Goal: Use online tool/utility: Use online tool/utility

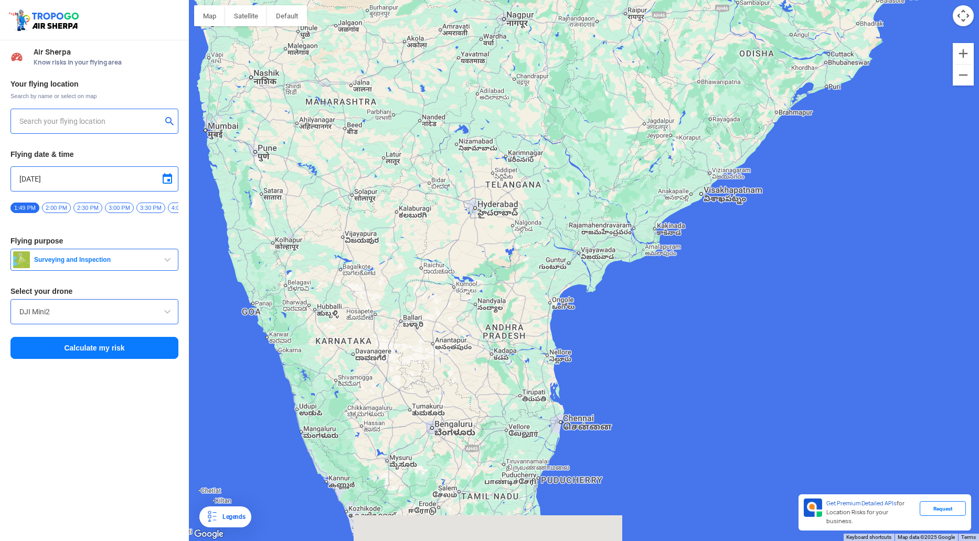
drag, startPoint x: 436, startPoint y: 469, endPoint x: 443, endPoint y: 405, distance: 64.8
click at [443, 405] on div at bounding box center [584, 270] width 790 height 541
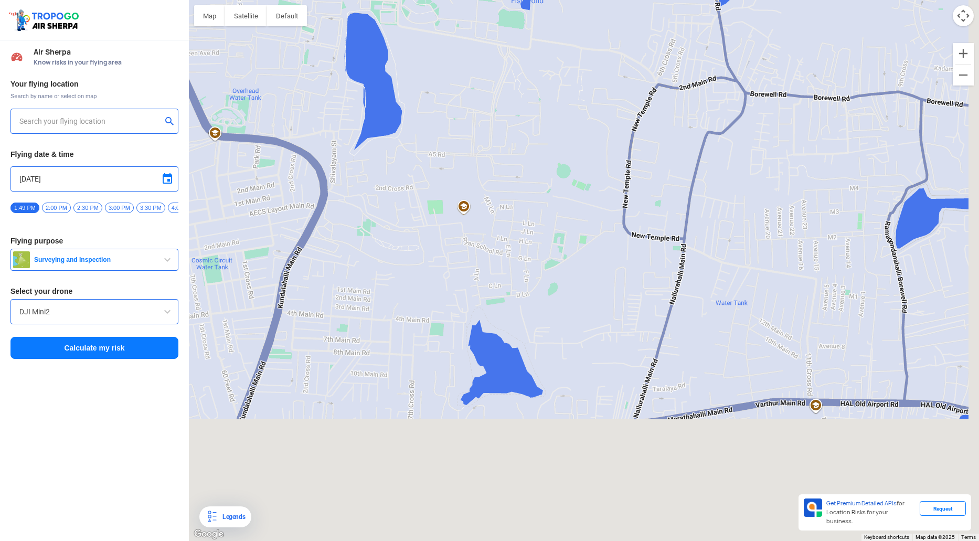
drag, startPoint x: 731, startPoint y: 140, endPoint x: 636, endPoint y: -32, distance: 196.0
click at [636, 0] on html "Location Risk Score Air Sherpa Know risks in your flying area Your flying locat…" at bounding box center [489, 270] width 979 height 541
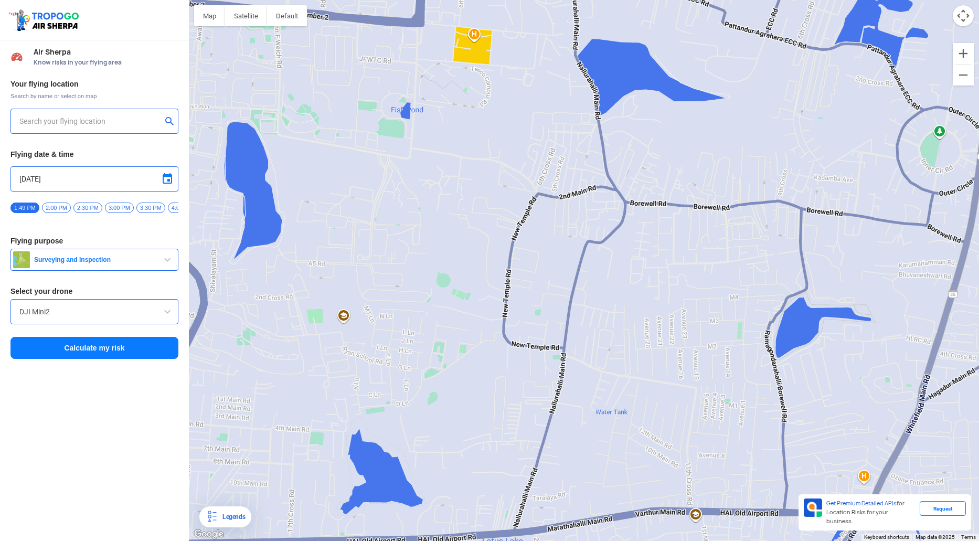
drag, startPoint x: 635, startPoint y: 106, endPoint x: 551, endPoint y: 315, distance: 224.8
click at [551, 315] on div at bounding box center [584, 270] width 790 height 541
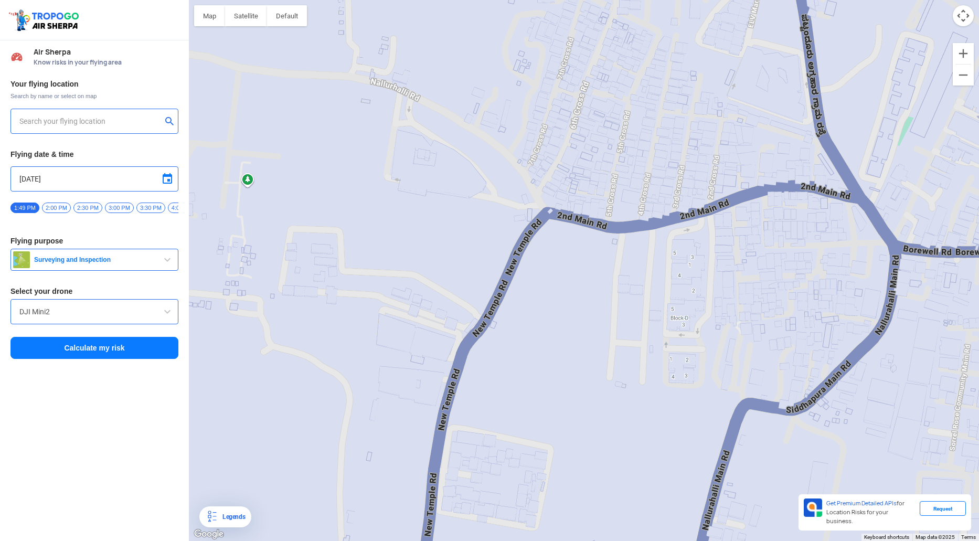
click at [457, 239] on div at bounding box center [584, 270] width 790 height 541
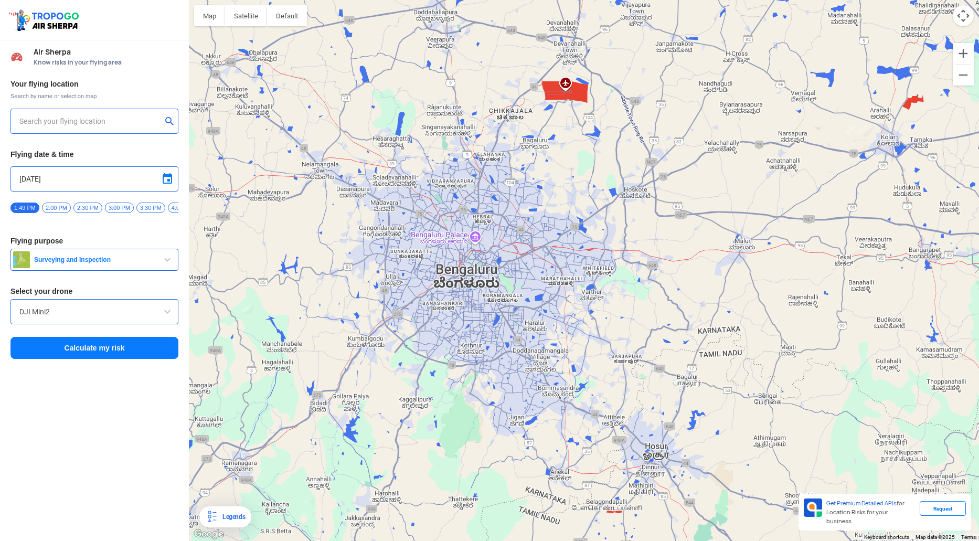
type input "Brigade [PERSON_NAME][GEOGRAPHIC_DATA], [GEOGRAPHIC_DATA], [GEOGRAPHIC_DATA]"
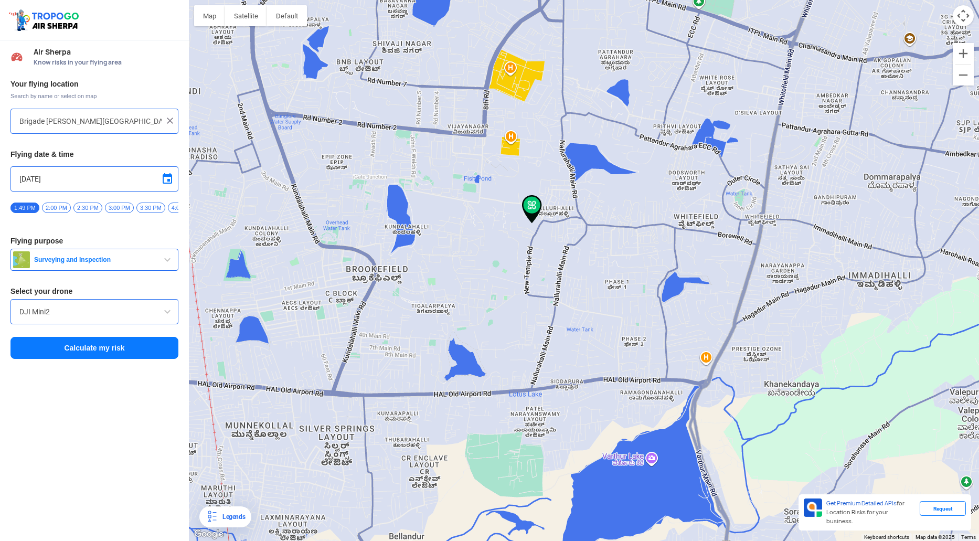
click at [102, 349] on button "Calculate my risk" at bounding box center [94, 348] width 168 height 22
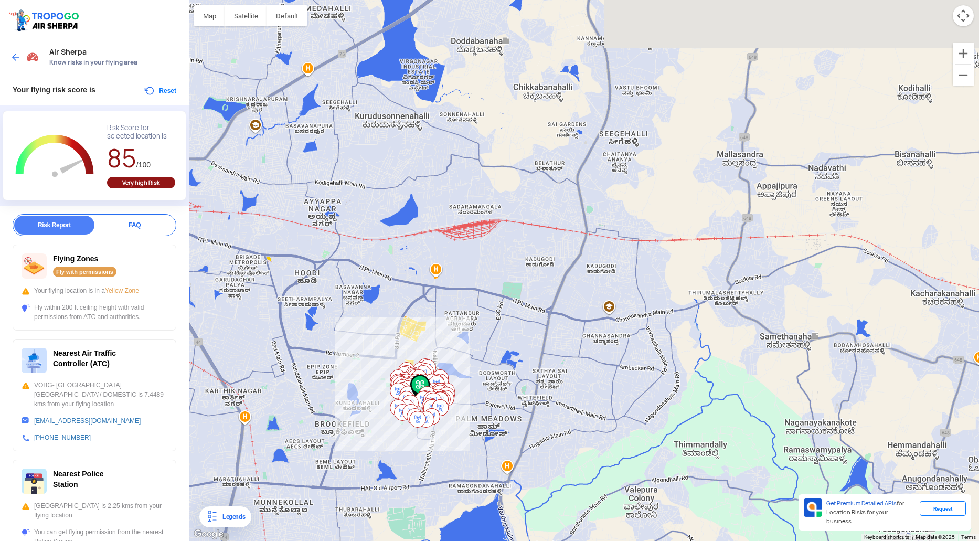
drag, startPoint x: 315, startPoint y: 267, endPoint x: 392, endPoint y: 413, distance: 164.9
click at [392, 413] on div at bounding box center [584, 270] width 790 height 541
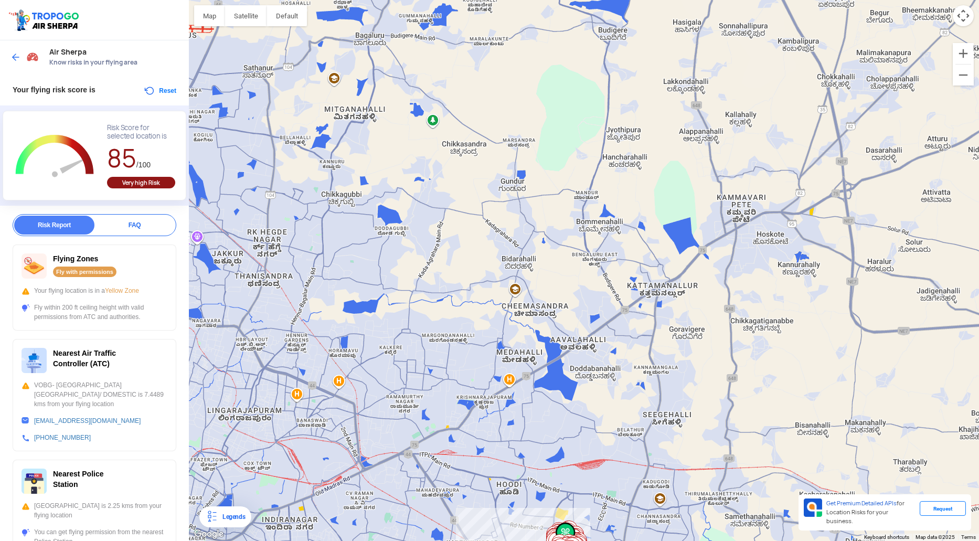
drag, startPoint x: 270, startPoint y: 242, endPoint x: 434, endPoint y: 409, distance: 233.3
click at [434, 409] on div at bounding box center [584, 270] width 790 height 541
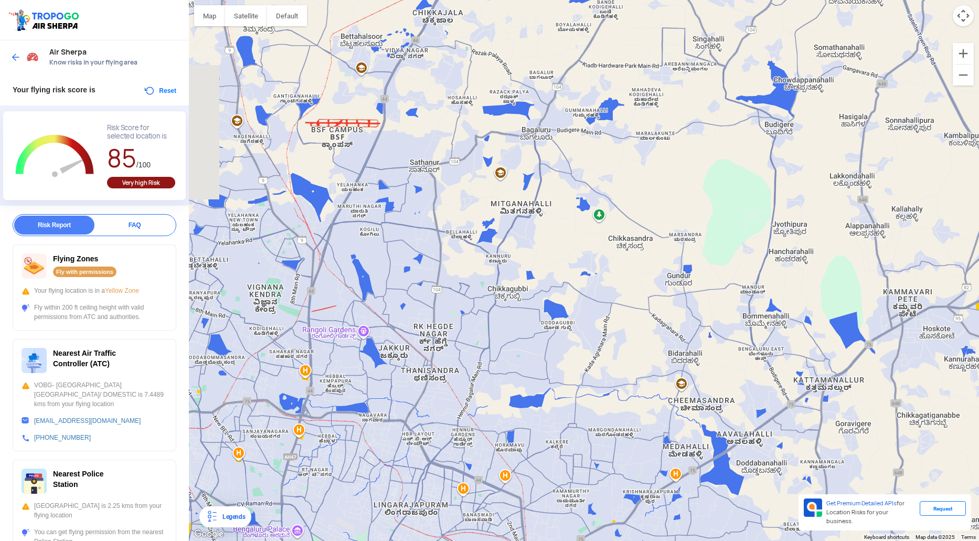
drag, startPoint x: 291, startPoint y: 239, endPoint x: 451, endPoint y: 322, distance: 179.9
click at [451, 322] on div at bounding box center [584, 270] width 790 height 541
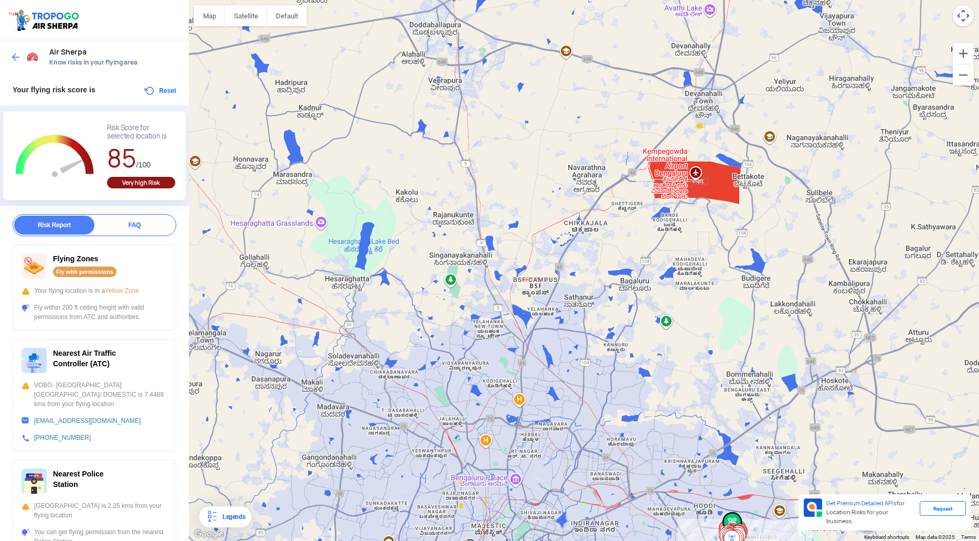
drag, startPoint x: 430, startPoint y: 263, endPoint x: 523, endPoint y: 316, distance: 106.9
click at [523, 316] on div at bounding box center [584, 270] width 790 height 541
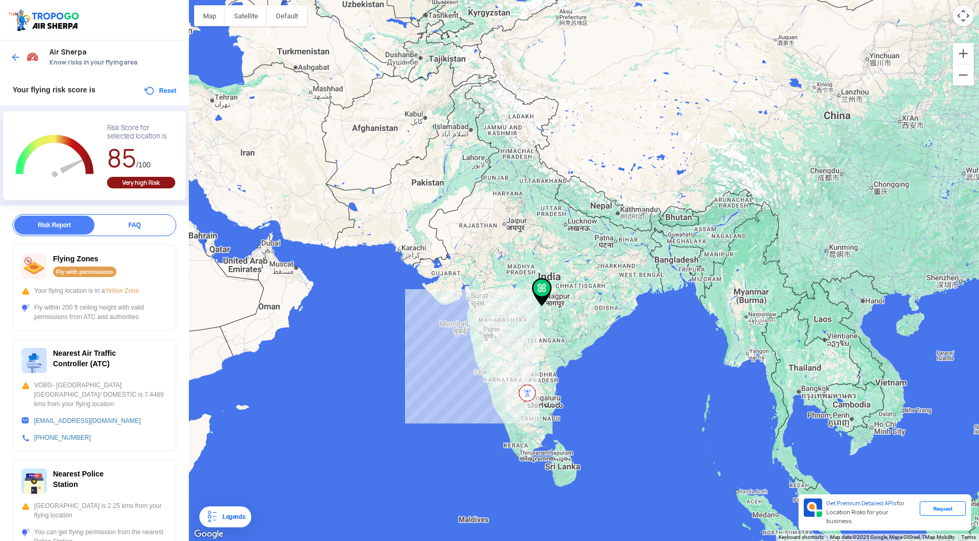
click at [15, 53] on img at bounding box center [15, 57] width 10 height 10
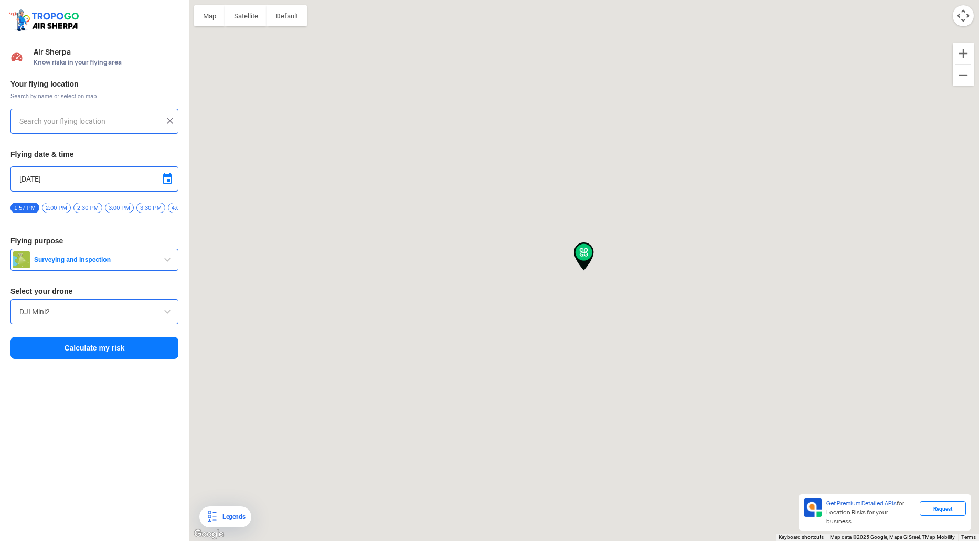
type input "[STREET_ADDRESS]"
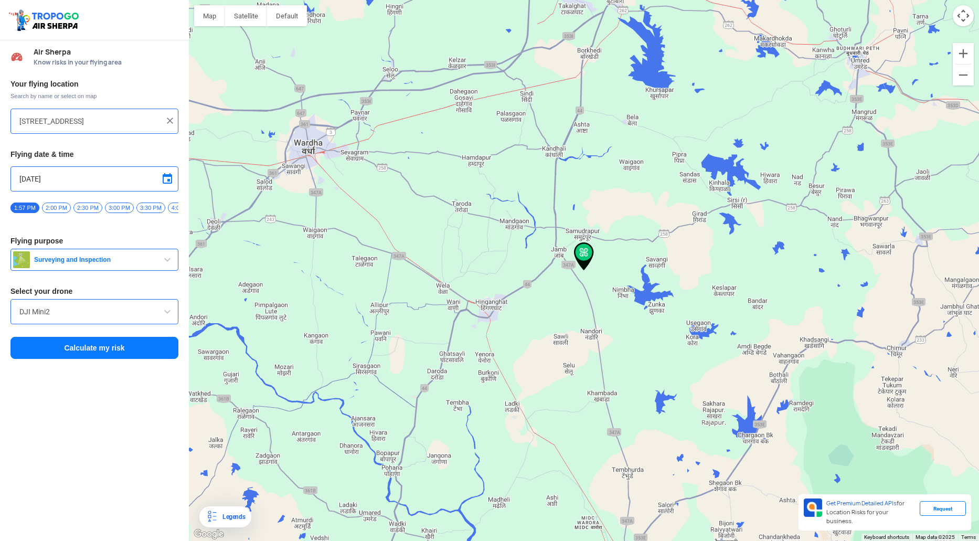
click at [173, 124] on img at bounding box center [170, 120] width 10 height 10
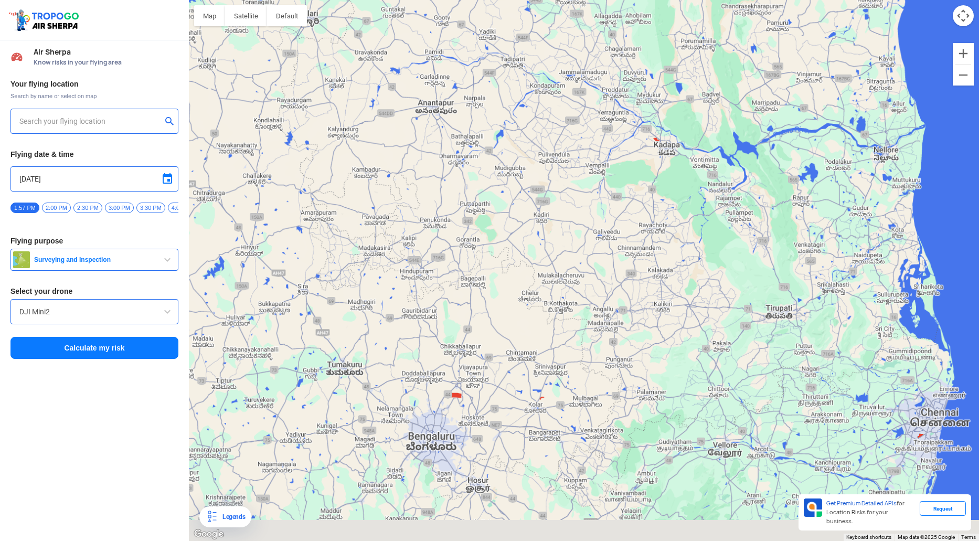
drag, startPoint x: 411, startPoint y: 479, endPoint x: 411, endPoint y: 270, distance: 209.3
click at [411, 270] on div at bounding box center [584, 270] width 790 height 541
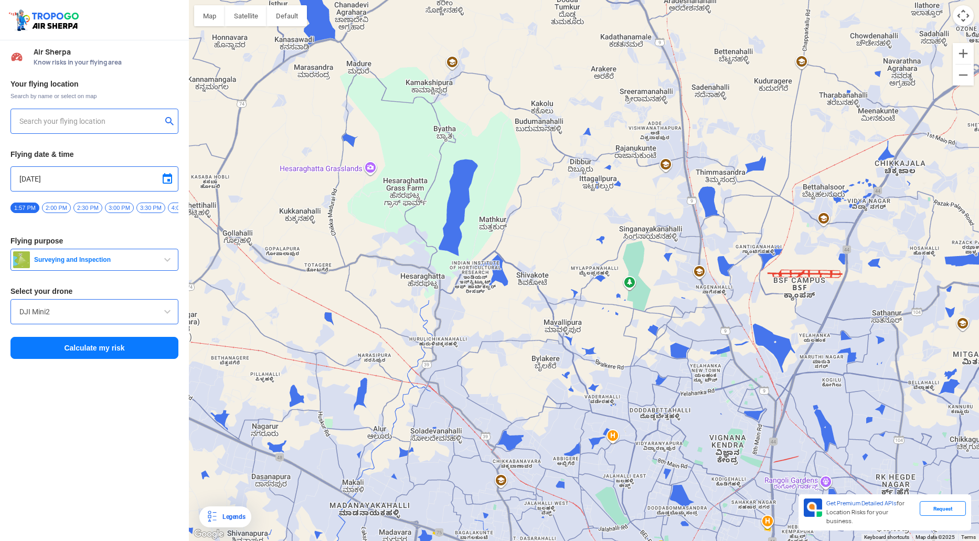
drag, startPoint x: 549, startPoint y: 208, endPoint x: 399, endPoint y: 336, distance: 197.1
click at [399, 336] on div at bounding box center [584, 270] width 790 height 541
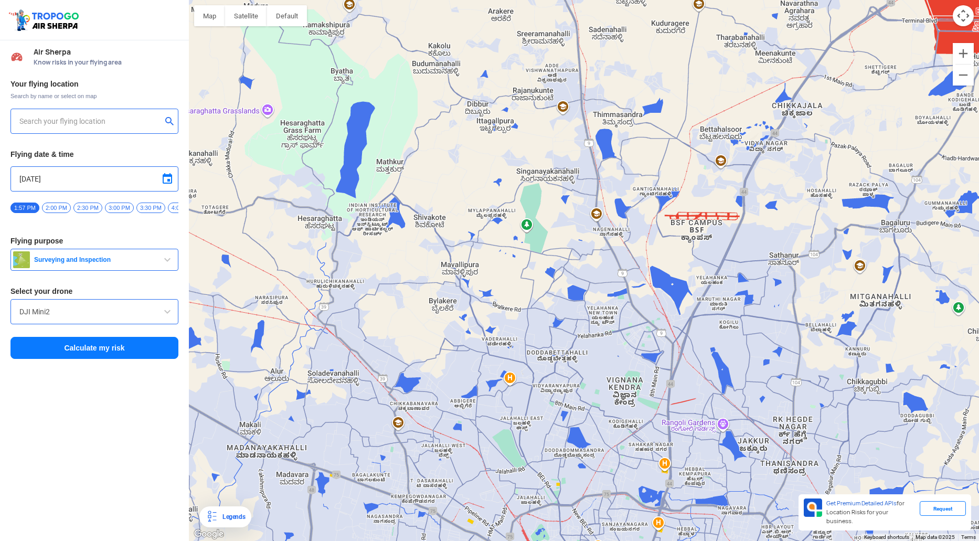
drag, startPoint x: 648, startPoint y: 351, endPoint x: 513, endPoint y: 265, distance: 159.5
click at [513, 265] on div at bounding box center [584, 270] width 790 height 541
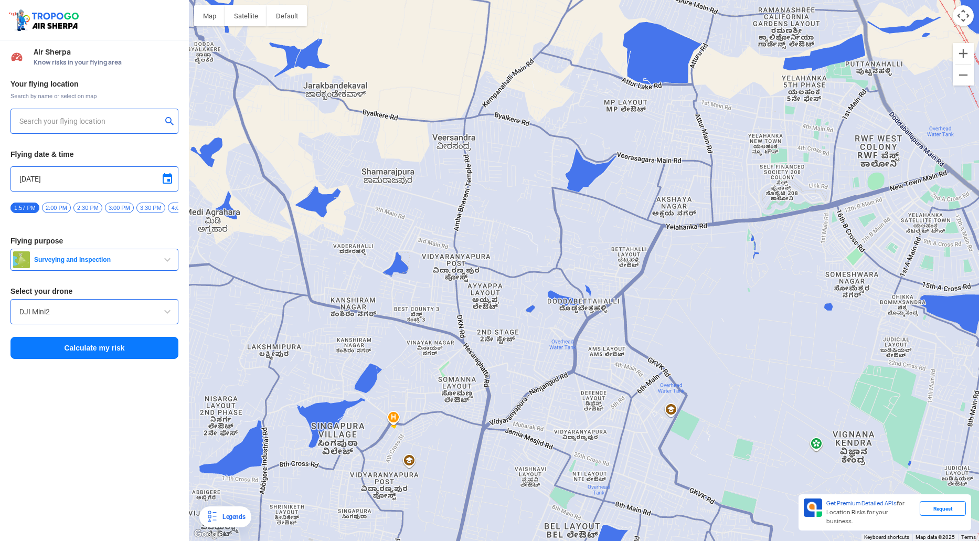
drag, startPoint x: 586, startPoint y: 280, endPoint x: 476, endPoint y: 225, distance: 122.7
click at [476, 225] on div at bounding box center [584, 270] width 790 height 541
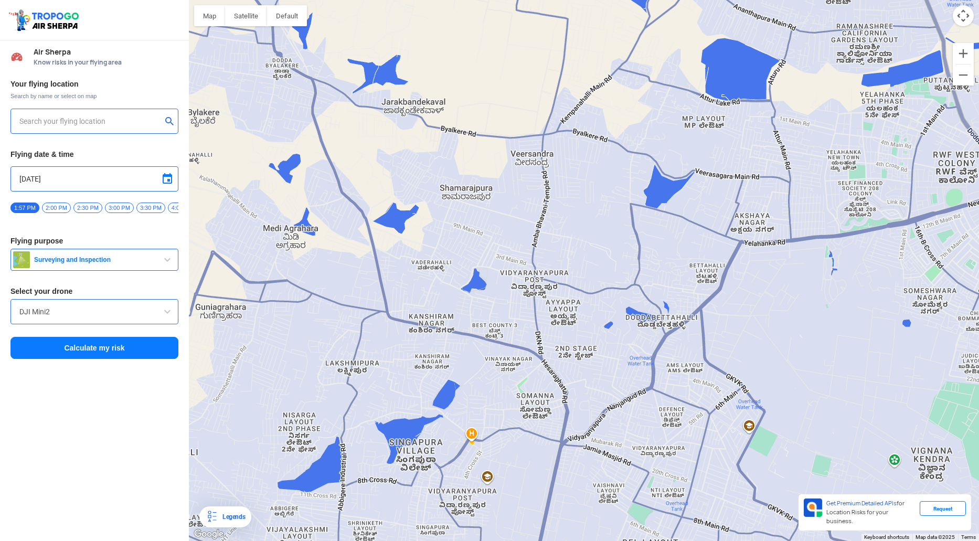
drag, startPoint x: 392, startPoint y: 283, endPoint x: 471, endPoint y: 303, distance: 81.7
click at [471, 303] on div at bounding box center [584, 270] width 790 height 541
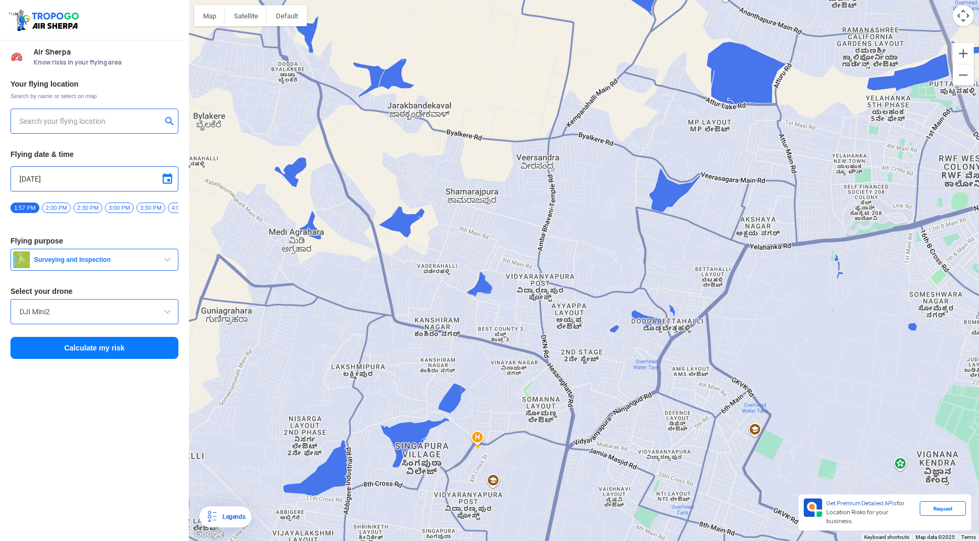
click at [442, 325] on div at bounding box center [584, 270] width 790 height 541
type input "[STREET_ADDRESS][PERSON_NAME]"
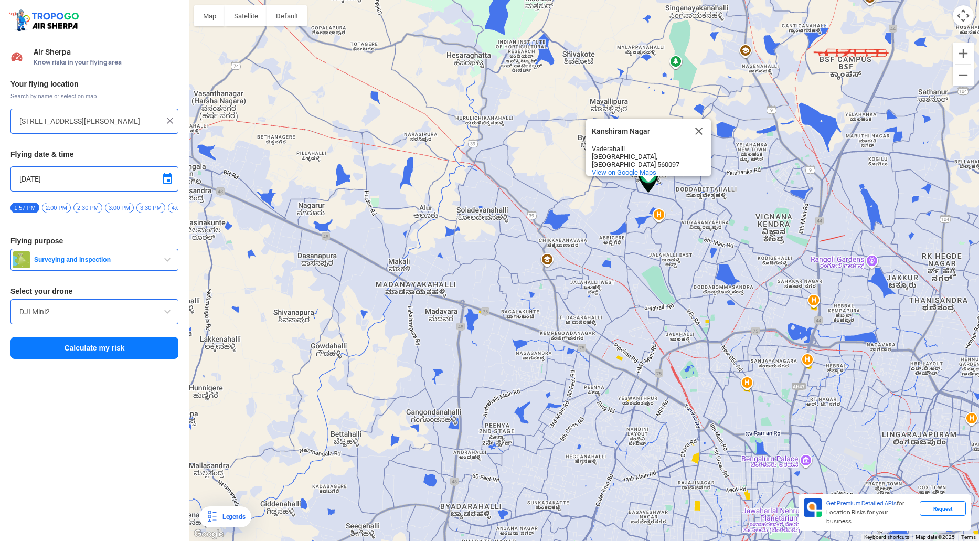
click at [88, 352] on button "Calculate my risk" at bounding box center [94, 348] width 168 height 22
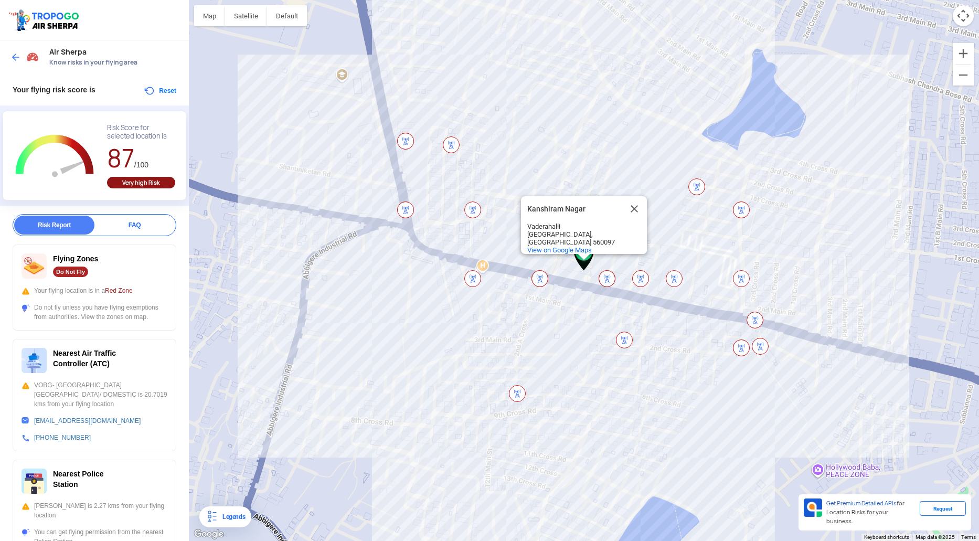
click at [19, 59] on img at bounding box center [15, 57] width 10 height 10
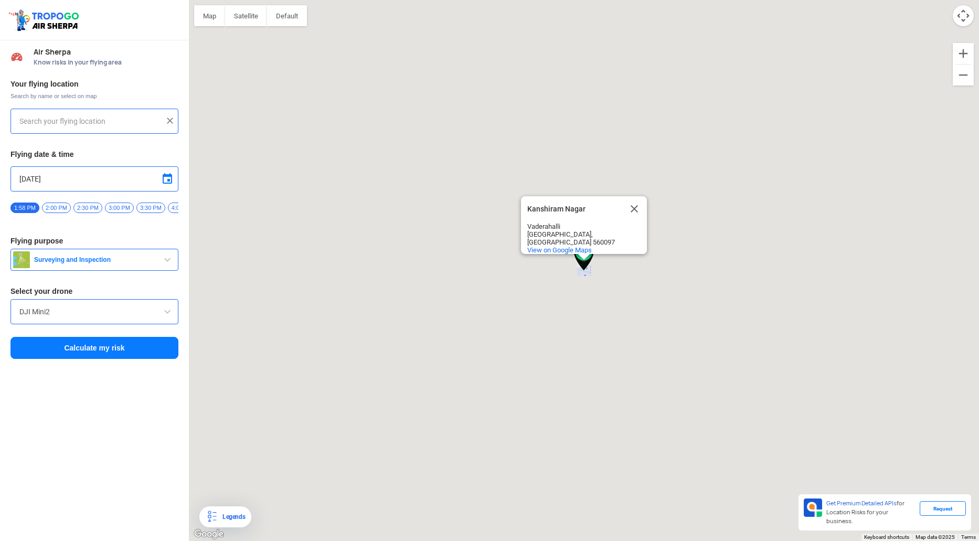
type input "[STREET_ADDRESS][PERSON_NAME]"
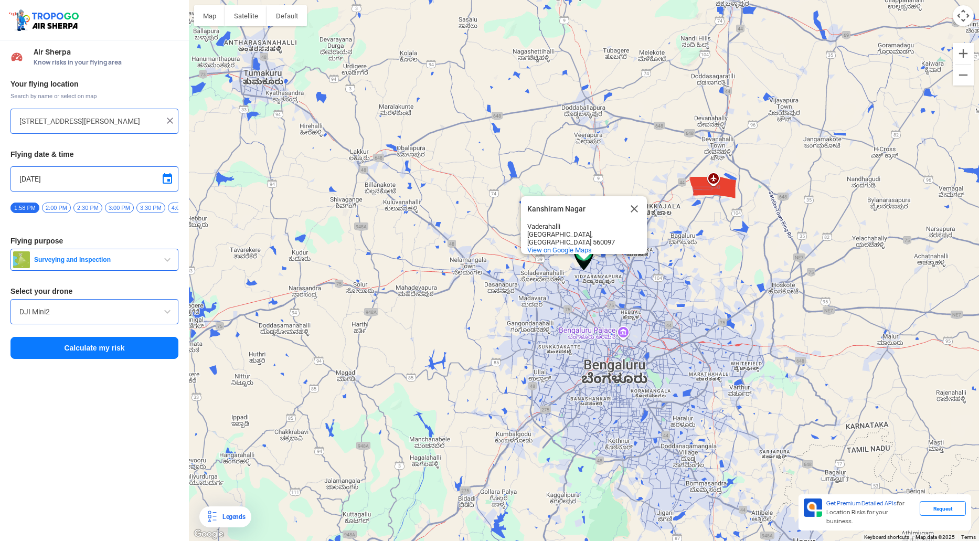
click at [170, 124] on img at bounding box center [170, 120] width 10 height 10
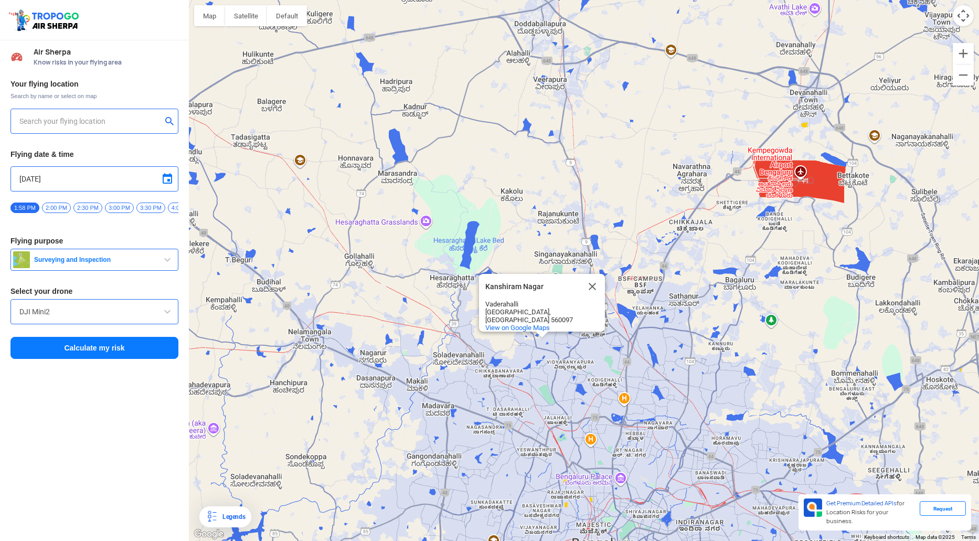
drag, startPoint x: 442, startPoint y: 181, endPoint x: 543, endPoint y: 410, distance: 250.1
click at [543, 410] on div "Kanshiram Nagar Kanshiram Nagar Vaderahalli [GEOGRAPHIC_DATA] View on Google Ma…" at bounding box center [584, 270] width 790 height 541
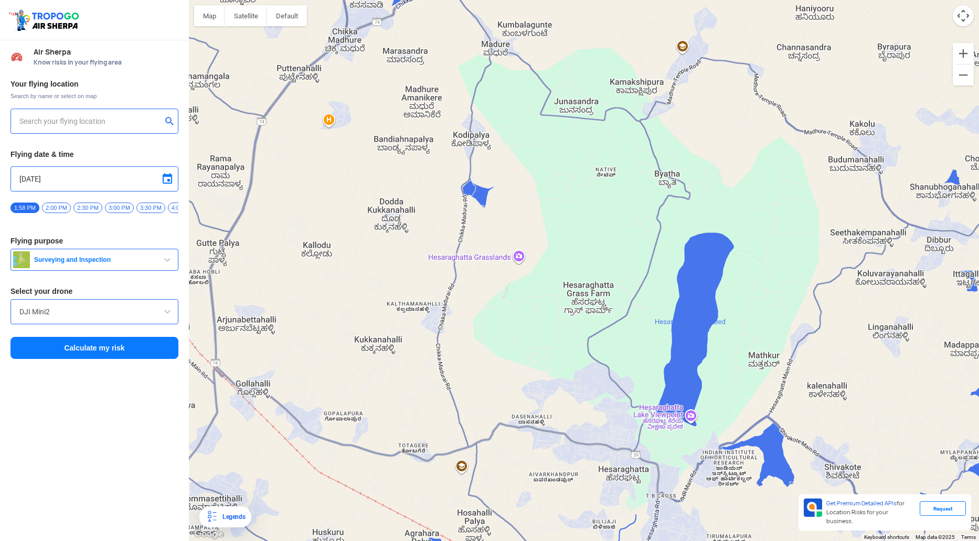
click at [511, 259] on div "Kanshiram Nagar Kanshiram Nagar Vaderahalli [GEOGRAPHIC_DATA] View on Google Ma…" at bounding box center [584, 270] width 790 height 541
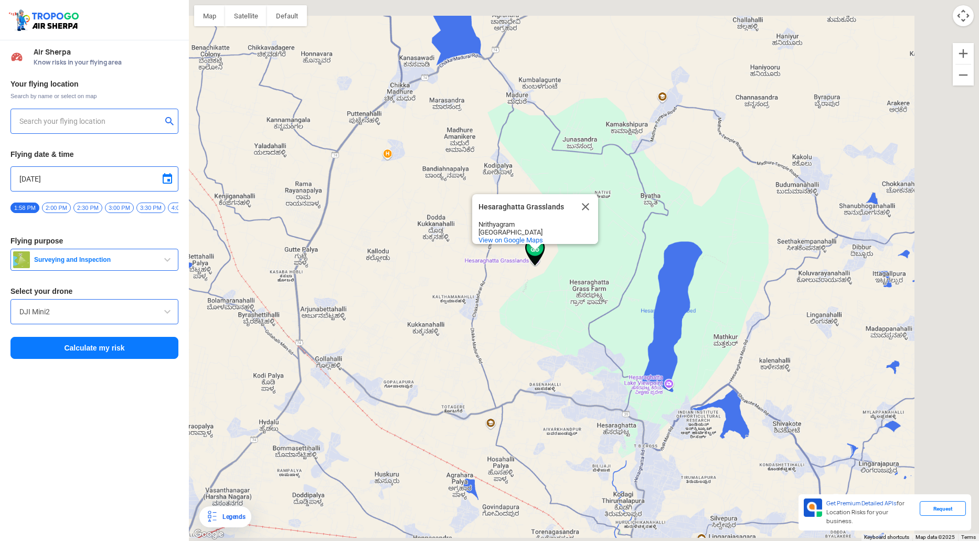
type input "Nrithyagram, [GEOGRAPHIC_DATA], [GEOGRAPHIC_DATA], [GEOGRAPHIC_DATA]"
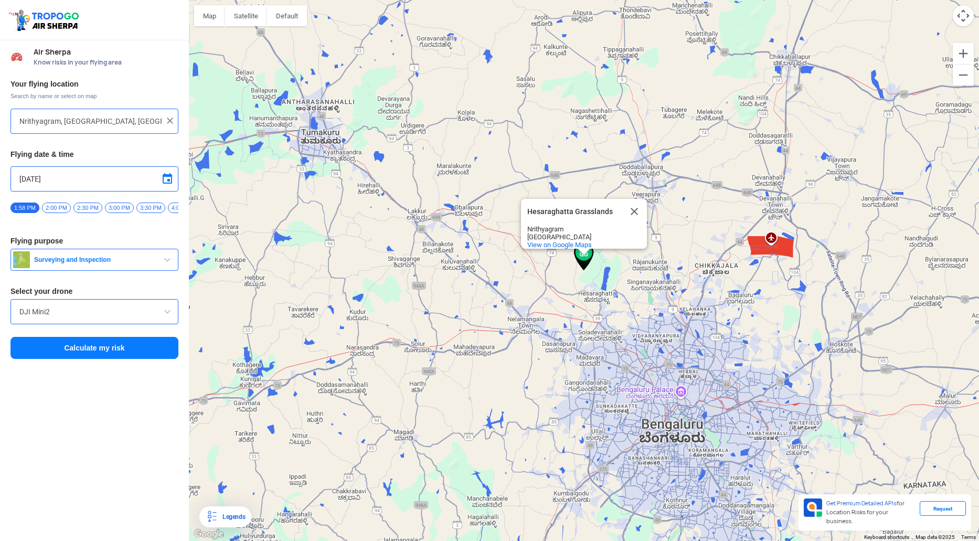
click at [74, 351] on button "Calculate my risk" at bounding box center [94, 348] width 168 height 22
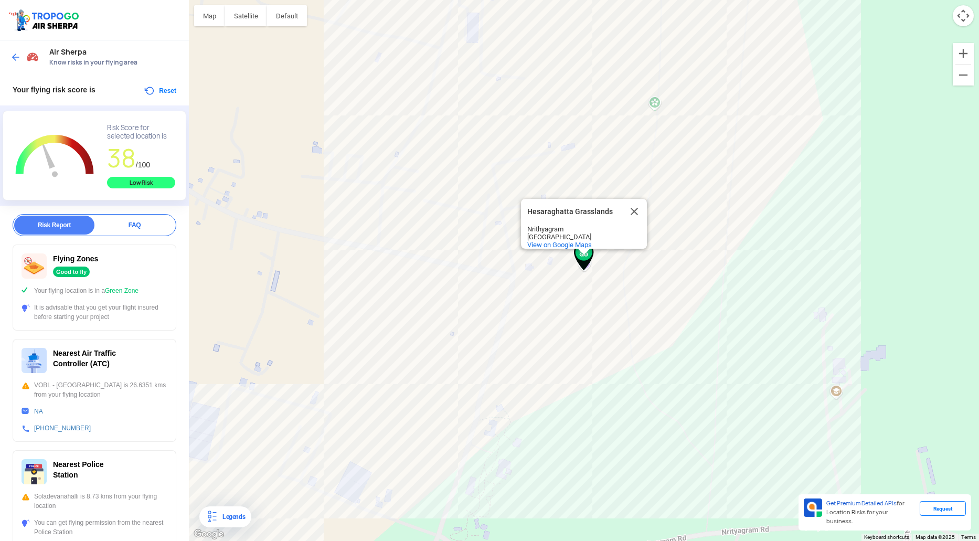
click at [159, 94] on button "Reset" at bounding box center [159, 90] width 33 height 13
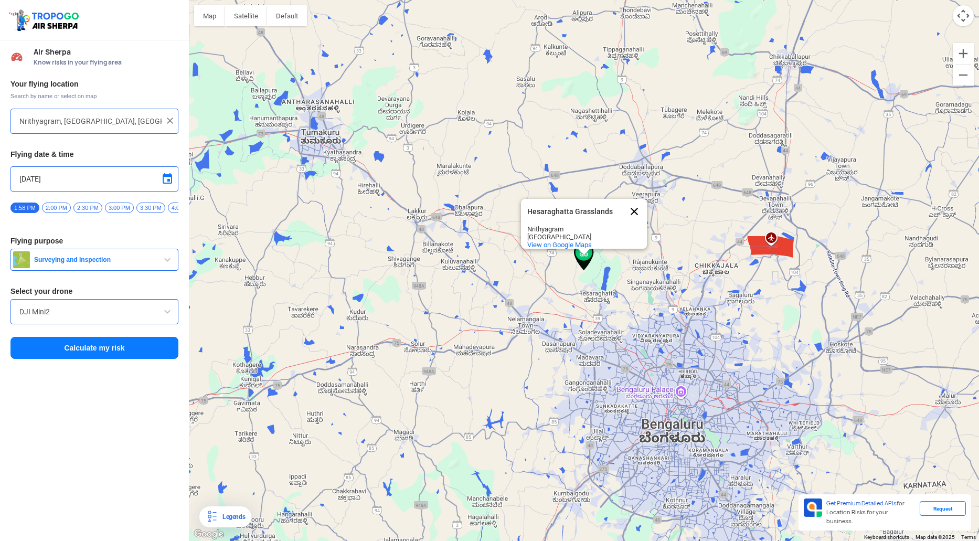
click at [637, 199] on button "Close" at bounding box center [634, 211] width 25 height 25
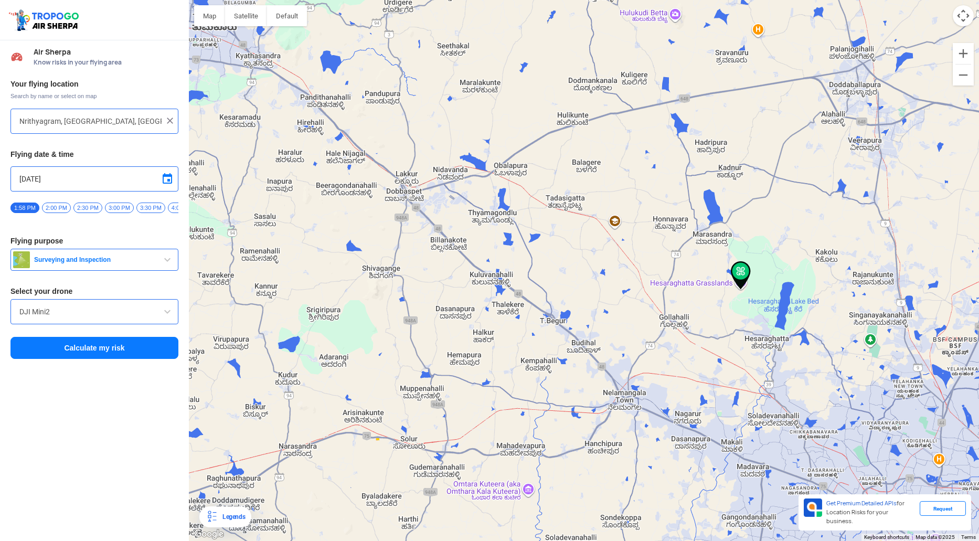
drag, startPoint x: 336, startPoint y: 207, endPoint x: 395, endPoint y: 250, distance: 73.2
click at [395, 250] on div at bounding box center [584, 270] width 790 height 541
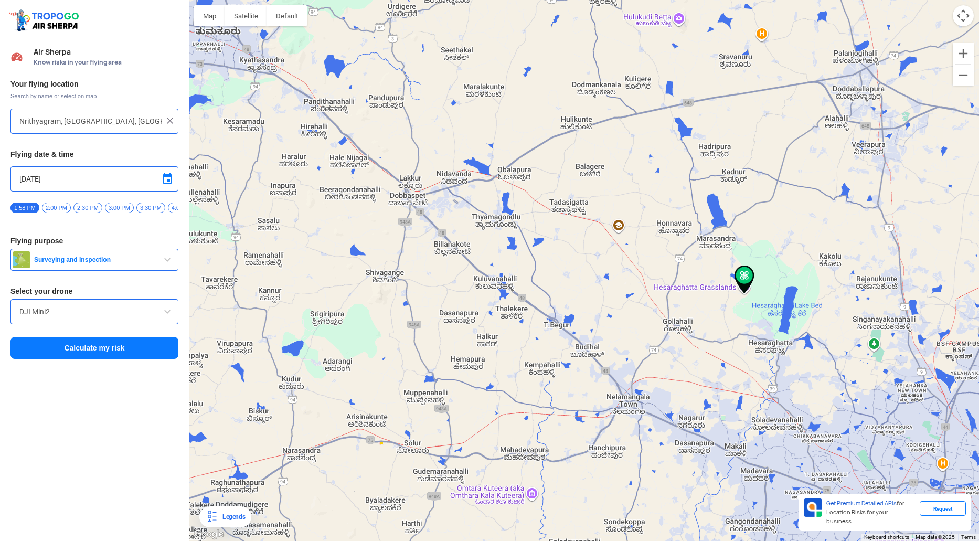
click at [410, 197] on div at bounding box center [584, 270] width 790 height 541
type input "[PERSON_NAME], Dobbaspet, [GEOGRAPHIC_DATA] 562111, [GEOGRAPHIC_DATA]"
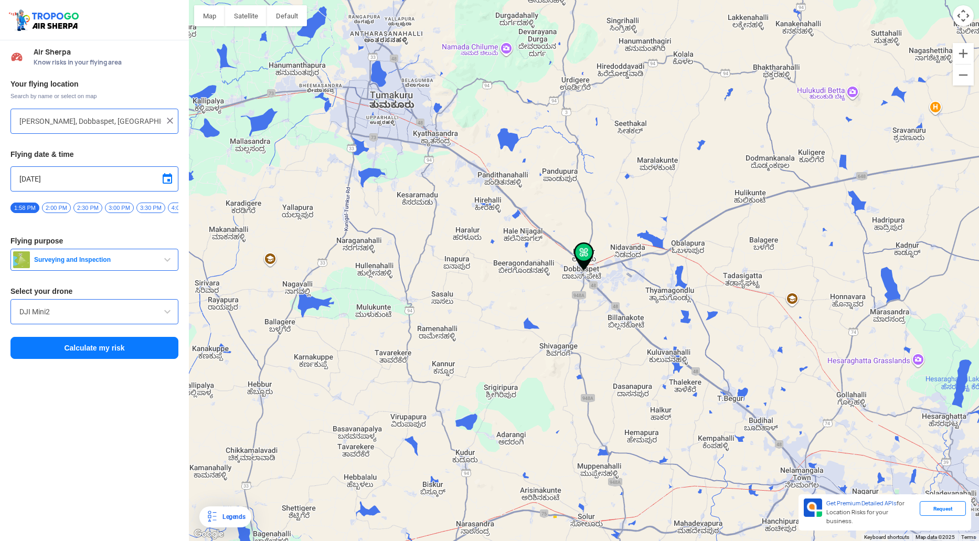
click at [79, 349] on button "Calculate my risk" at bounding box center [94, 348] width 168 height 22
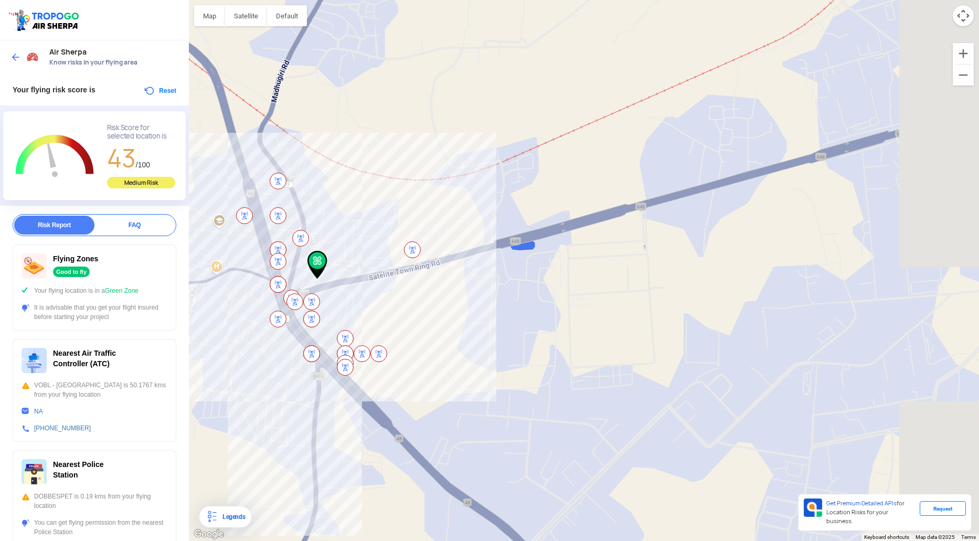
drag, startPoint x: 472, startPoint y: 383, endPoint x: 285, endPoint y: 398, distance: 186.8
click at [285, 398] on div at bounding box center [584, 270] width 790 height 541
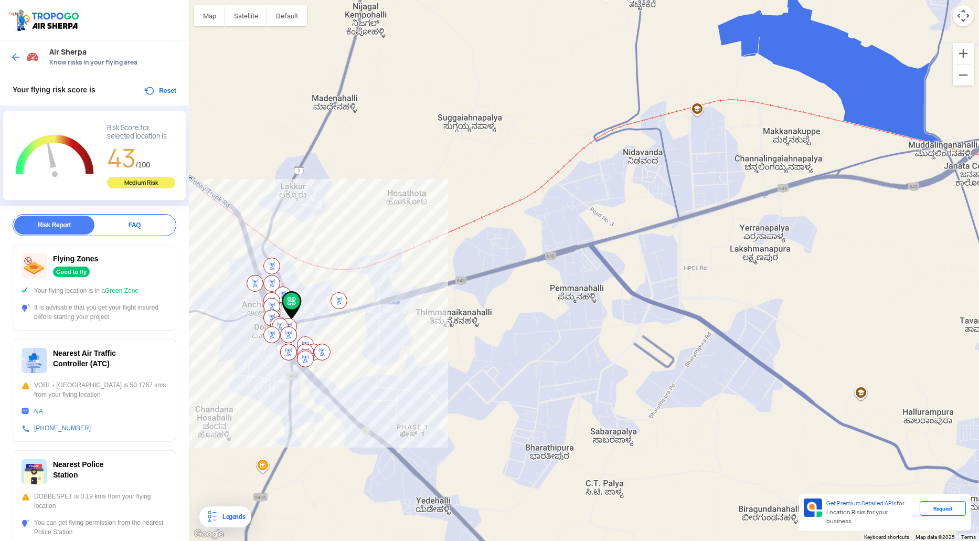
click at [469, 323] on div at bounding box center [584, 270] width 790 height 541
click at [143, 95] on button "Reset" at bounding box center [159, 90] width 33 height 13
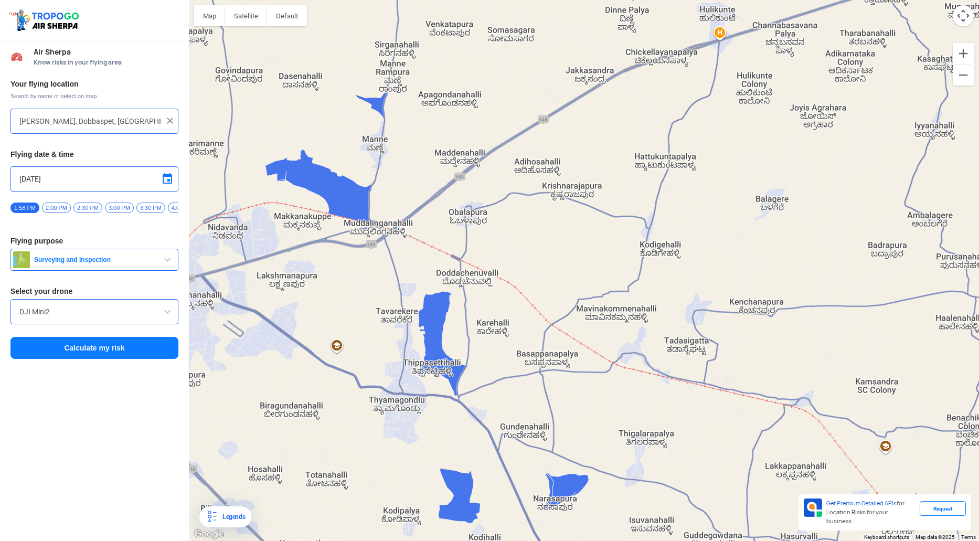
drag, startPoint x: 629, startPoint y: 225, endPoint x: 348, endPoint y: 308, distance: 293.6
click at [348, 308] on div at bounding box center [584, 270] width 790 height 541
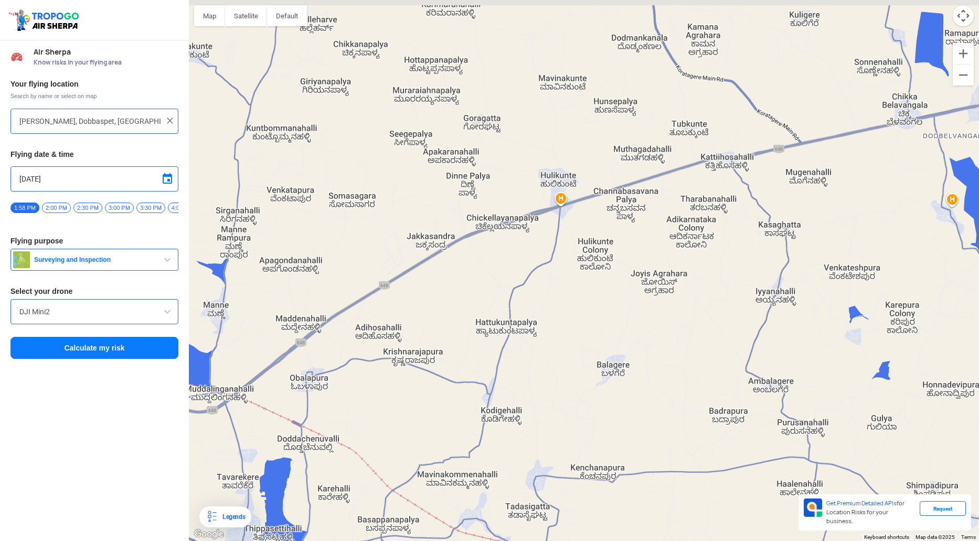
drag, startPoint x: 518, startPoint y: 172, endPoint x: 357, endPoint y: 345, distance: 236.0
click at [357, 345] on div at bounding box center [584, 270] width 790 height 541
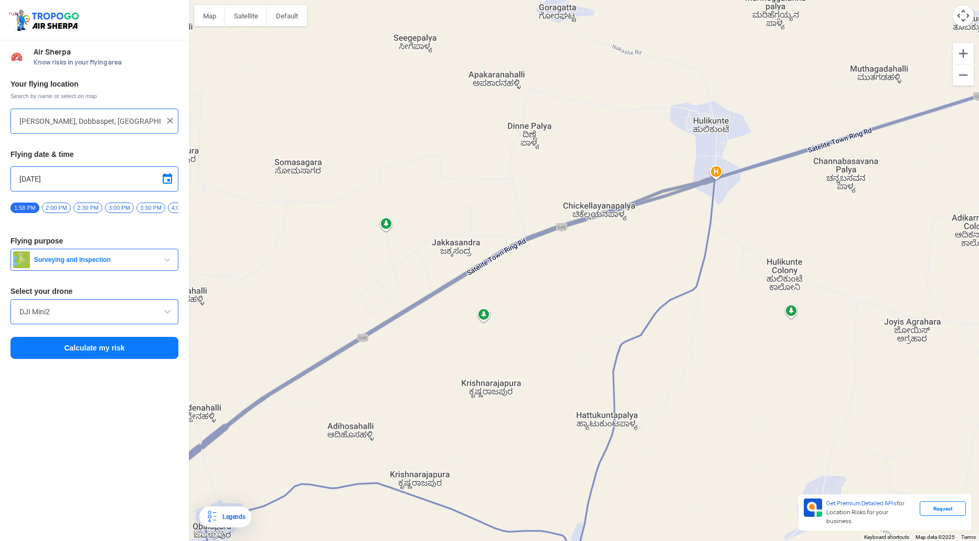
click at [481, 326] on div at bounding box center [584, 270] width 790 height 541
type input "[GEOGRAPHIC_DATA], [GEOGRAPHIC_DATA], [GEOGRAPHIC_DATA]"
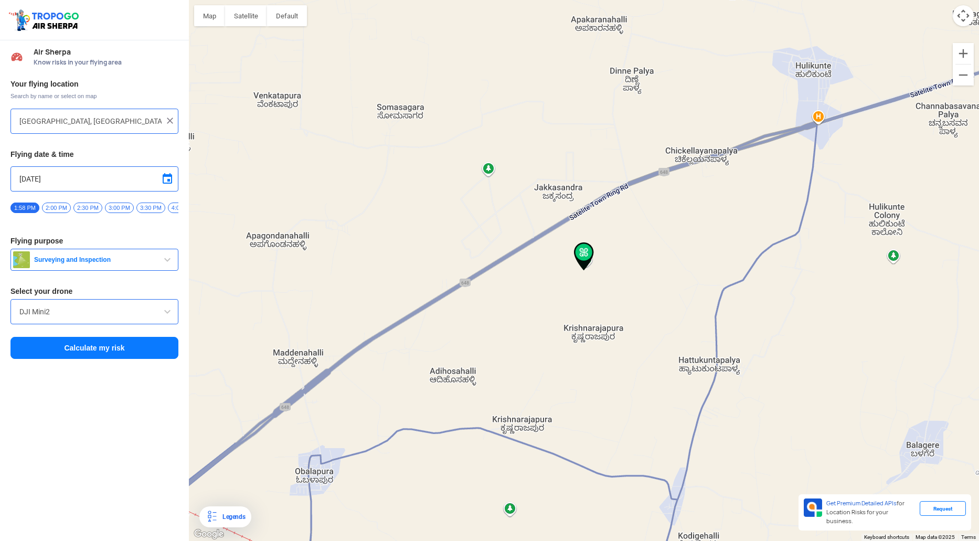
click at [102, 350] on button "Calculate my risk" at bounding box center [94, 348] width 168 height 22
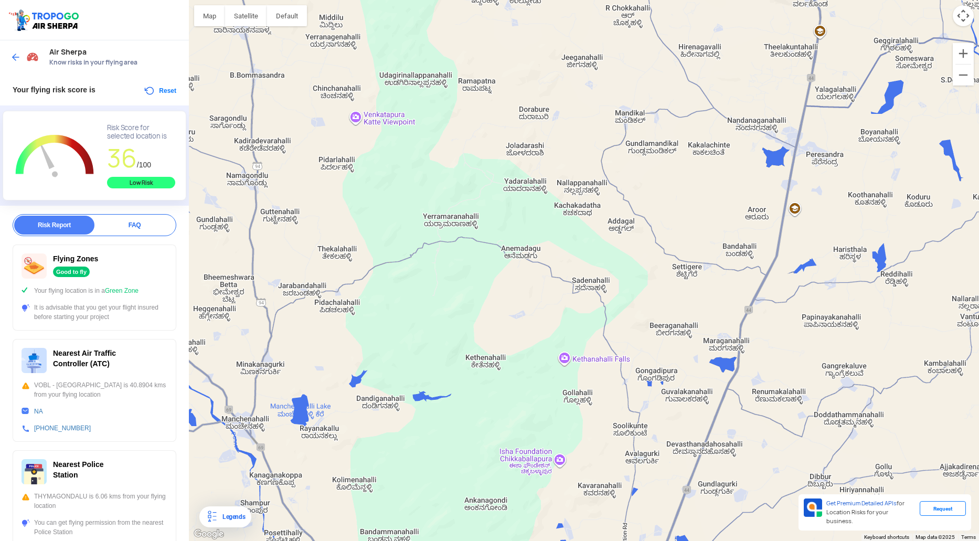
click at [162, 90] on button "Reset" at bounding box center [159, 90] width 33 height 13
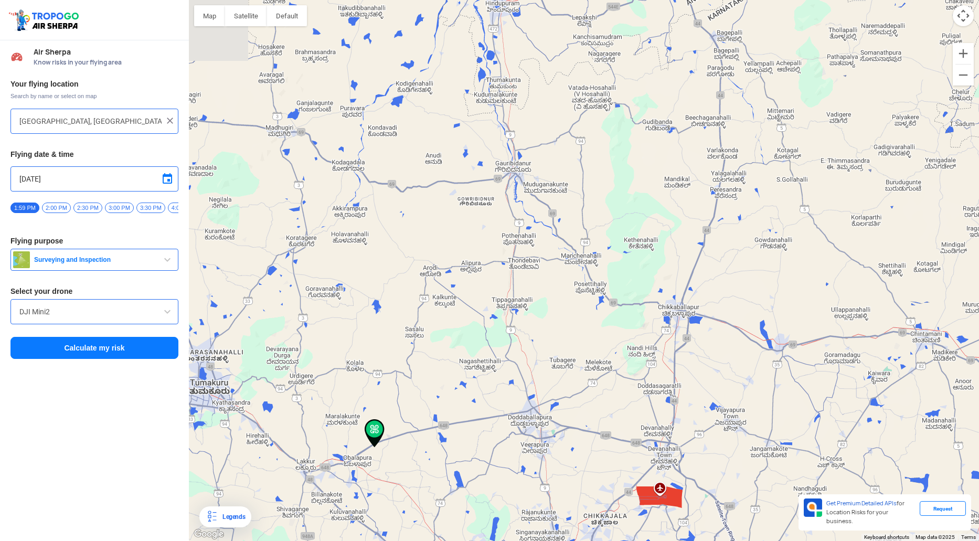
drag, startPoint x: 856, startPoint y: 148, endPoint x: 649, endPoint y: 323, distance: 271.4
click at [649, 323] on div at bounding box center [584, 270] width 790 height 541
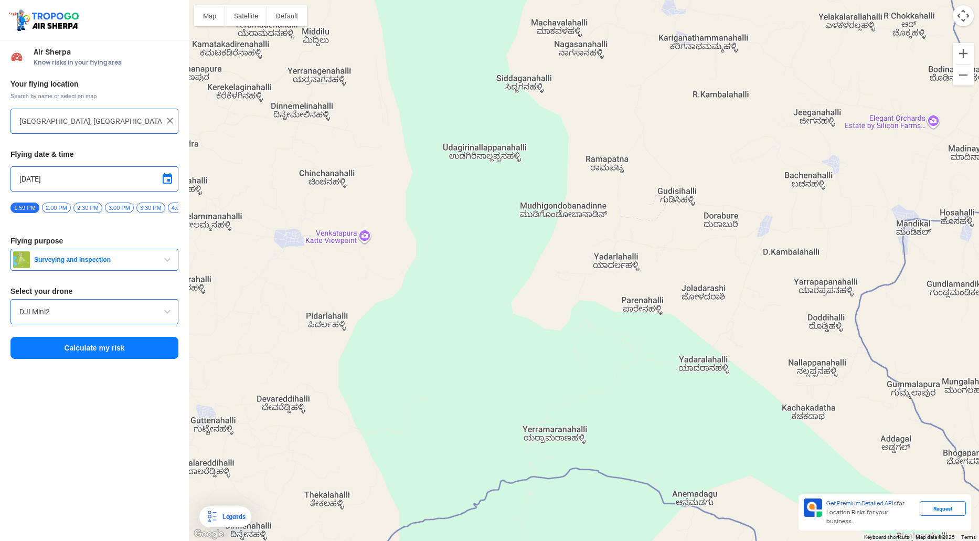
click at [359, 241] on div at bounding box center [584, 270] width 790 height 541
type input "Chinchanahalli, [GEOGRAPHIC_DATA] 561206, [GEOGRAPHIC_DATA]"
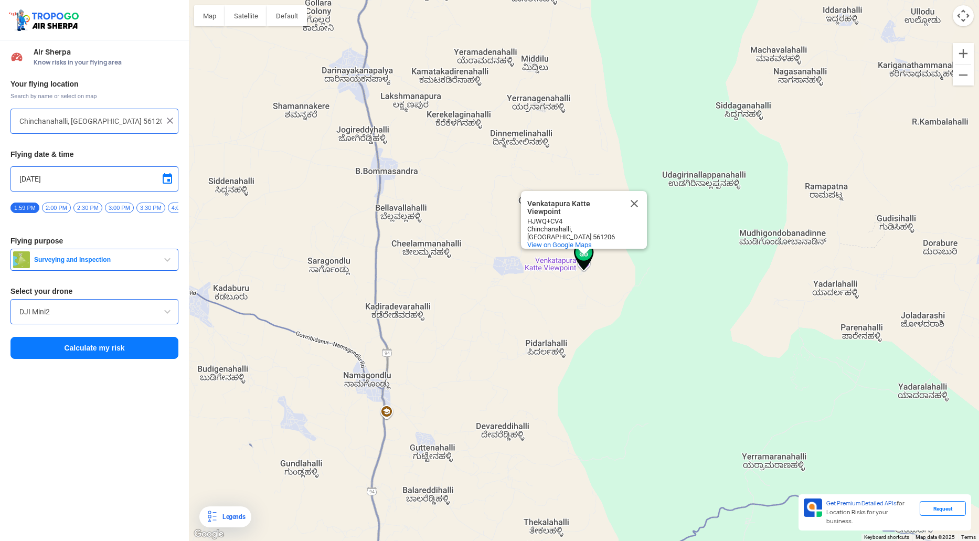
click at [106, 349] on button "Calculate my risk" at bounding box center [94, 348] width 168 height 22
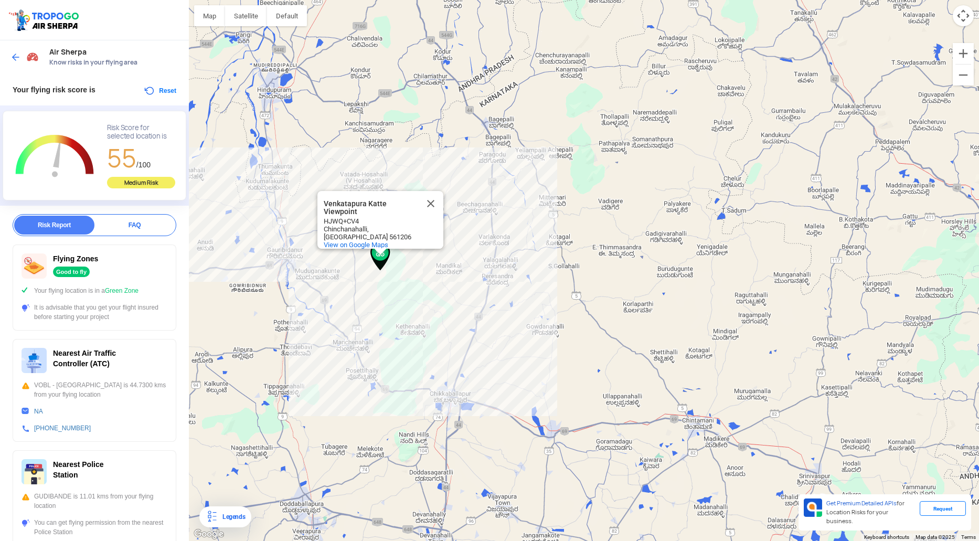
drag, startPoint x: 348, startPoint y: 292, endPoint x: 411, endPoint y: 298, distance: 63.8
click at [411, 298] on div "Venkatapura Katte Viewpoint [GEOGRAPHIC_DATA] Katte Viewpoint HJWQ+[GEOGRAPHIC_…" at bounding box center [584, 270] width 790 height 541
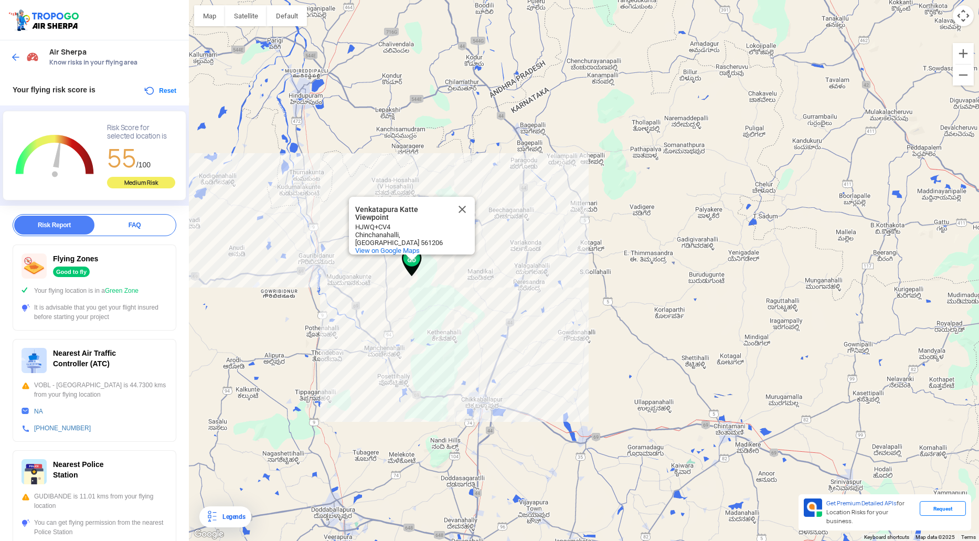
click at [159, 90] on button "Reset" at bounding box center [159, 90] width 33 height 13
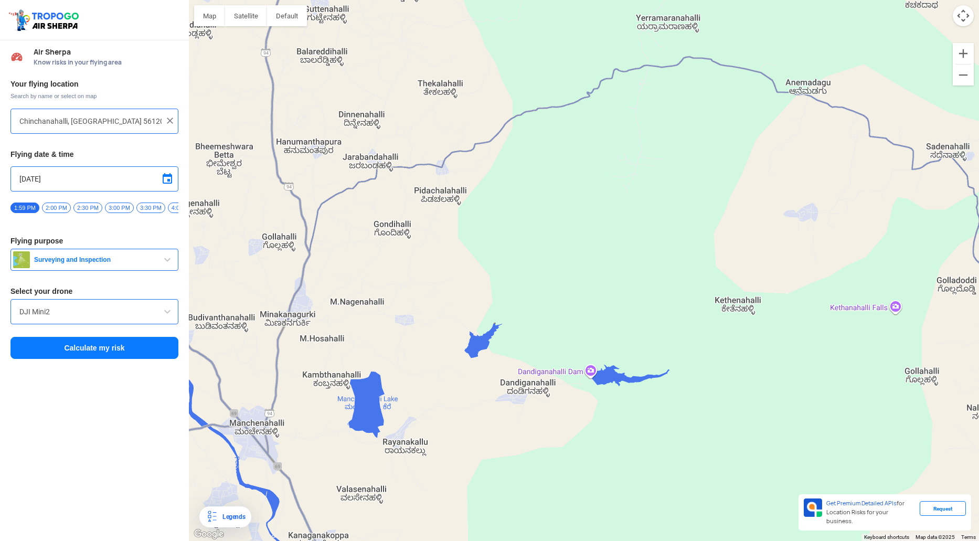
click at [731, 306] on div "Venkatapura Katte Viewpoint [GEOGRAPHIC_DATA] Katte Viewpoint HJWQ+[GEOGRAPHIC_…" at bounding box center [584, 270] width 790 height 541
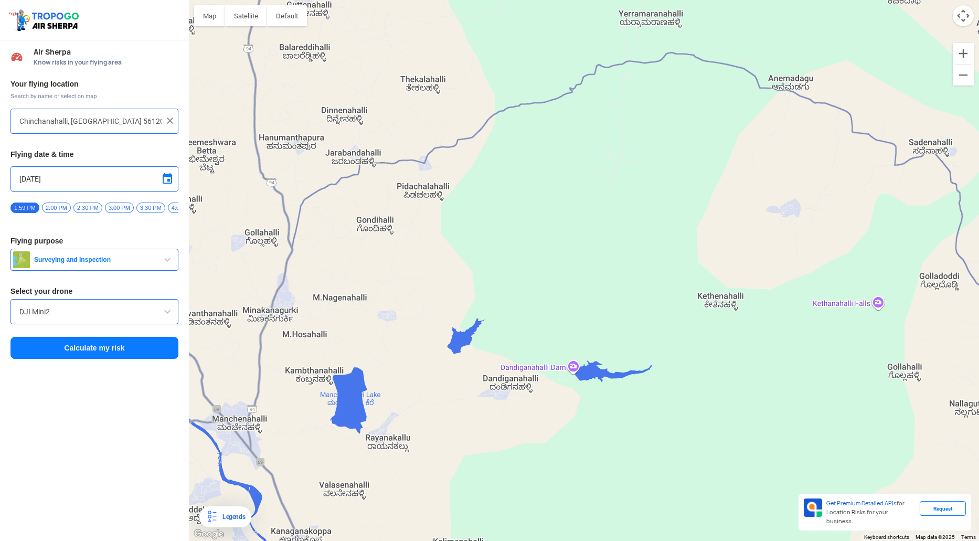
type input "[GEOGRAPHIC_DATA], [GEOGRAPHIC_DATA]"
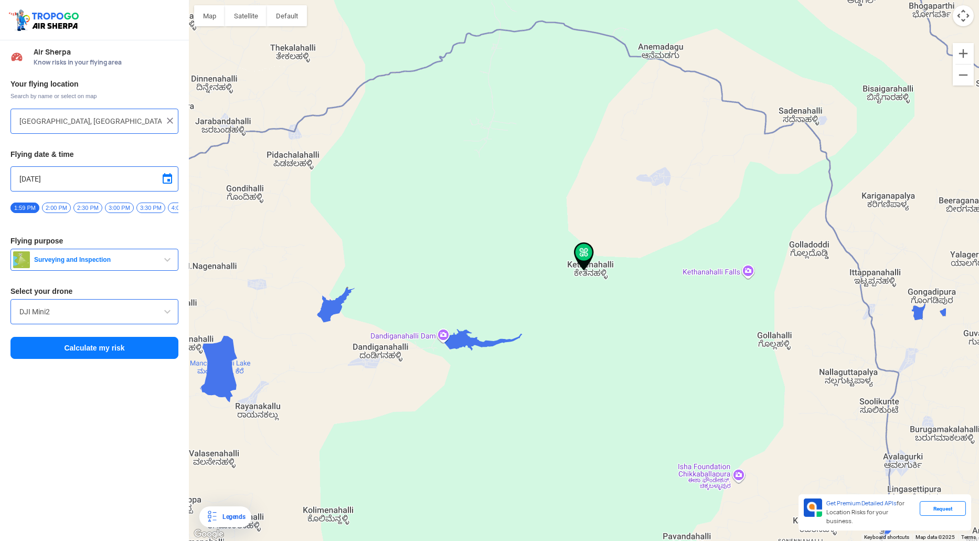
click at [89, 354] on button "Calculate my risk" at bounding box center [94, 348] width 168 height 22
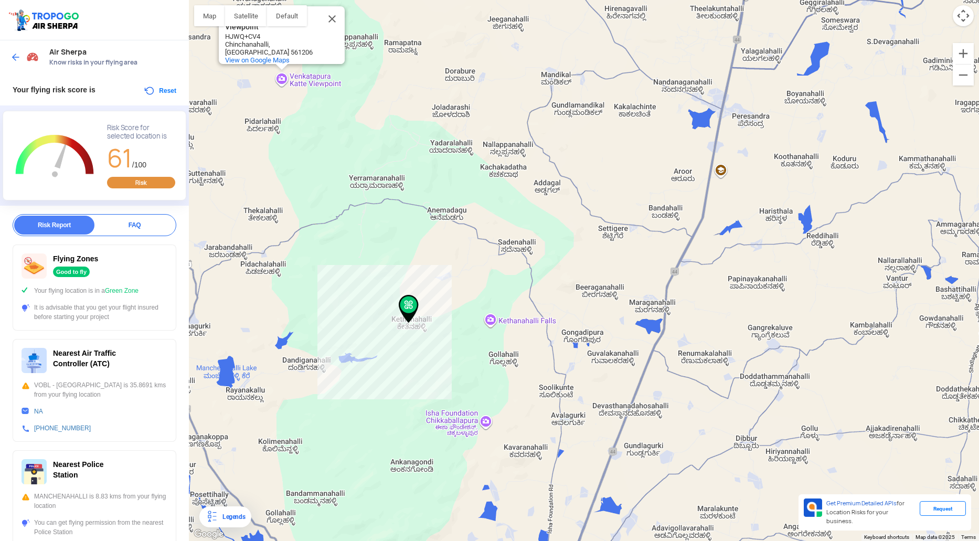
click at [158, 91] on button "Reset" at bounding box center [159, 90] width 33 height 13
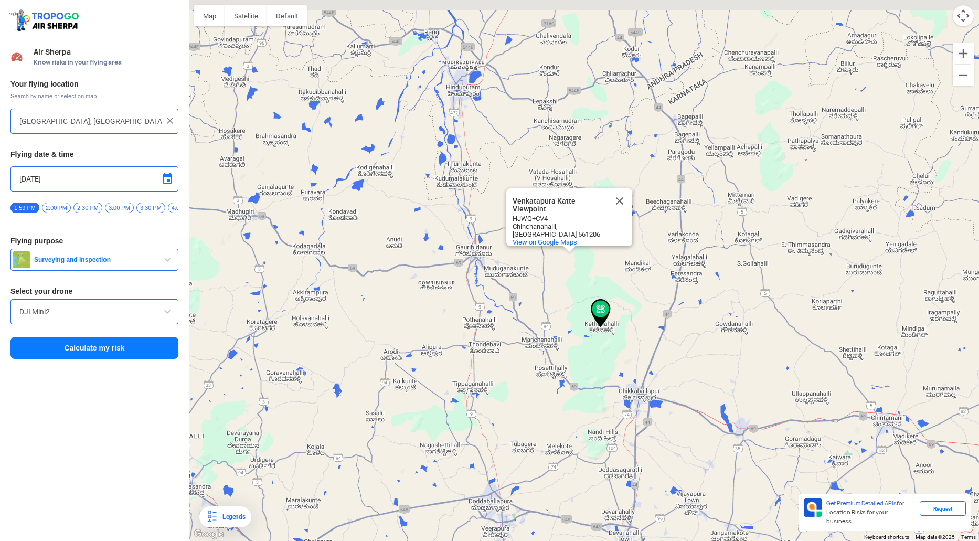
drag, startPoint x: 508, startPoint y: 288, endPoint x: 521, endPoint y: 391, distance: 103.6
click at [521, 391] on div "Venkatapura Katte Viewpoint [GEOGRAPHIC_DATA] Katte Viewpoint HJWQ+[GEOGRAPHIC_…" at bounding box center [584, 270] width 790 height 541
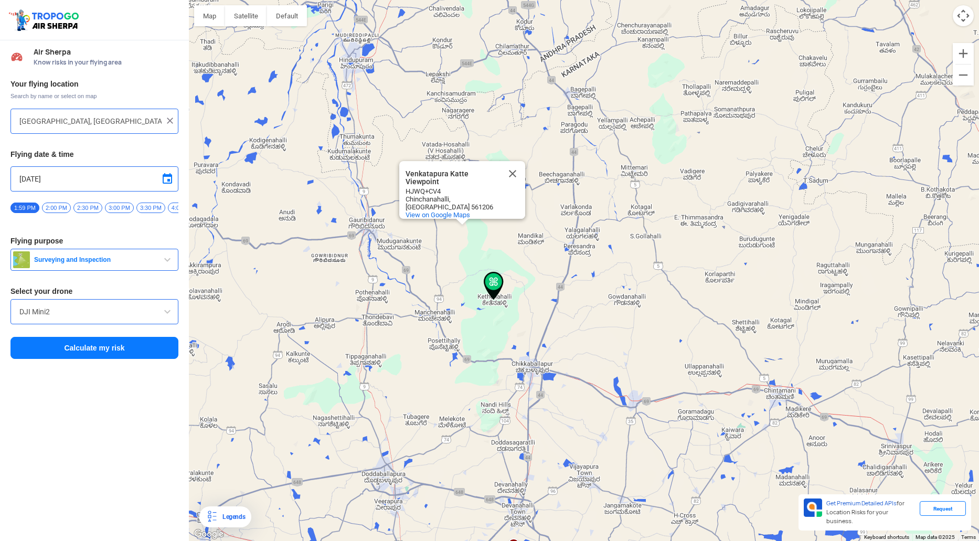
drag, startPoint x: 676, startPoint y: 452, endPoint x: 415, endPoint y: 129, distance: 415.1
click at [424, 136] on div "Venkatapura Katte Viewpoint [GEOGRAPHIC_DATA] Katte Viewpoint HJWQ+[GEOGRAPHIC_…" at bounding box center [584, 270] width 790 height 541
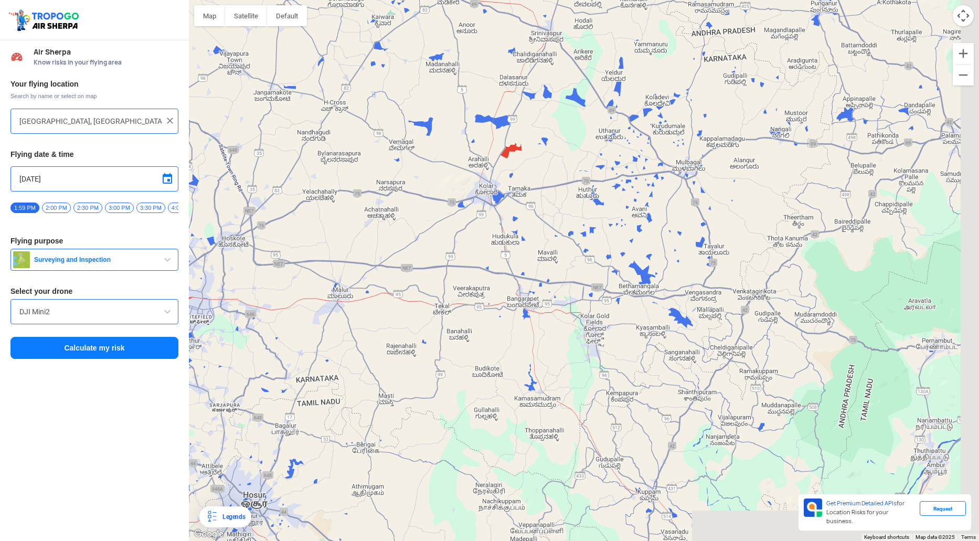
drag, startPoint x: 623, startPoint y: 370, endPoint x: 423, endPoint y: 143, distance: 302.1
click at [429, 151] on div "Venkatapura Katte Viewpoint [GEOGRAPHIC_DATA] Katte Viewpoint HJWQ+[GEOGRAPHIC_…" at bounding box center [584, 270] width 790 height 541
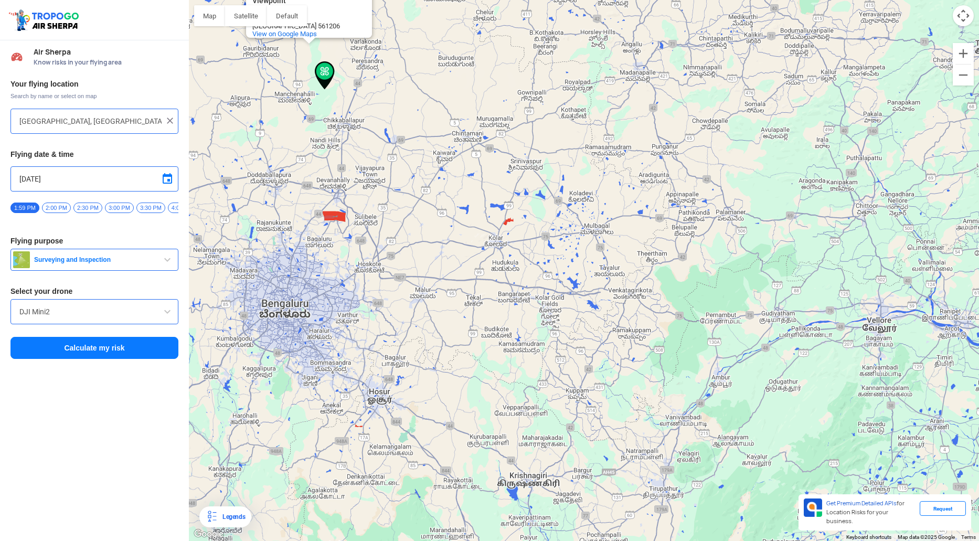
drag, startPoint x: 477, startPoint y: 243, endPoint x: 571, endPoint y: 369, distance: 156.6
click at [571, 369] on div "Venkatapura Katte Viewpoint [GEOGRAPHIC_DATA] Katte Viewpoint HJWQ+[GEOGRAPHIC_…" at bounding box center [584, 270] width 790 height 541
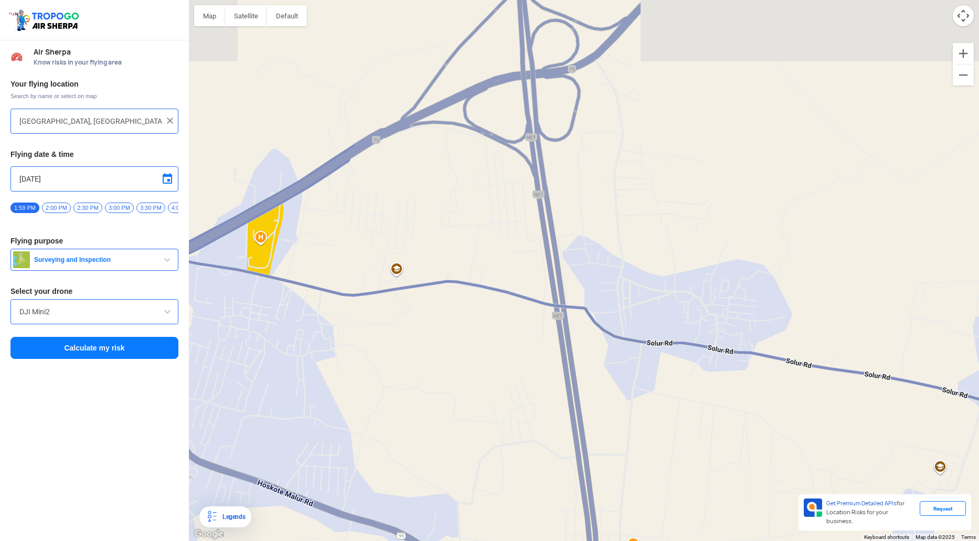
drag, startPoint x: 576, startPoint y: 185, endPoint x: 366, endPoint y: 412, distance: 309.2
click at [367, 411] on div "Venkatapura Katte Viewpoint [GEOGRAPHIC_DATA] Katte Viewpoint HJWQ+[GEOGRAPHIC_…" at bounding box center [584, 270] width 790 height 541
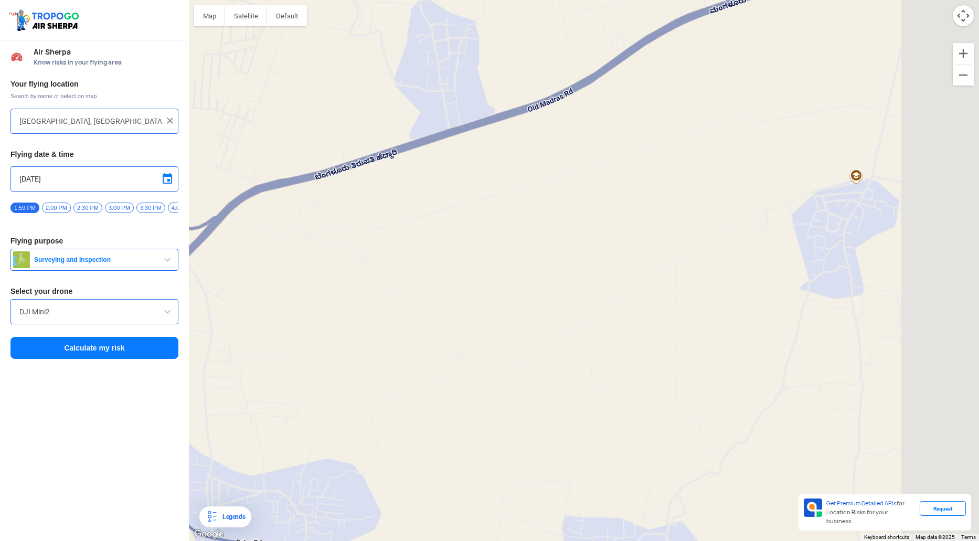
drag, startPoint x: 637, startPoint y: 293, endPoint x: 340, endPoint y: 325, distance: 298.5
click at [343, 323] on div "Venkatapura Katte Viewpoint [GEOGRAPHIC_DATA] Katte Viewpoint HJWQ+[GEOGRAPHIC_…" at bounding box center [584, 270] width 790 height 541
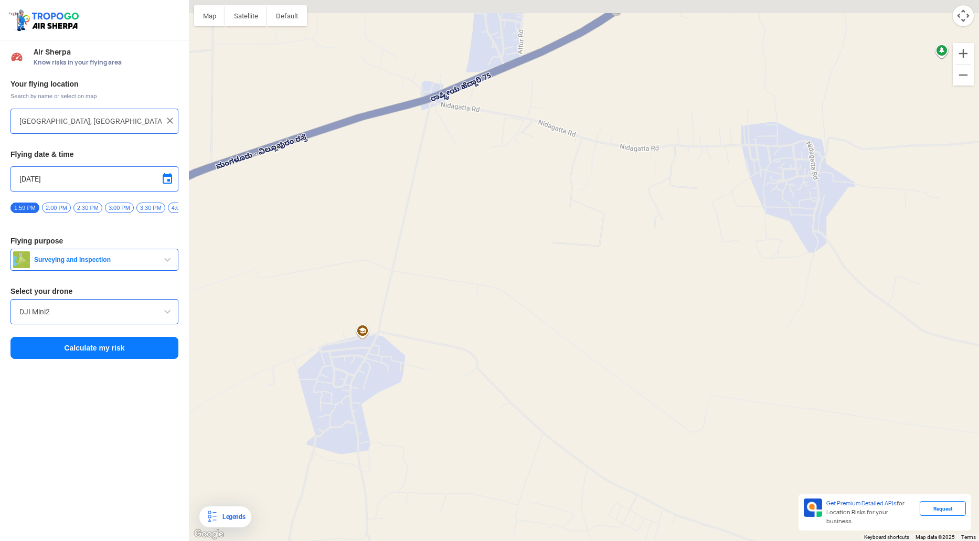
drag, startPoint x: 628, startPoint y: 211, endPoint x: 476, endPoint y: 334, distance: 194.7
click at [476, 334] on div "Venkatapura Katte Viewpoint [GEOGRAPHIC_DATA] Katte Viewpoint HJWQ+[GEOGRAPHIC_…" at bounding box center [584, 270] width 790 height 541
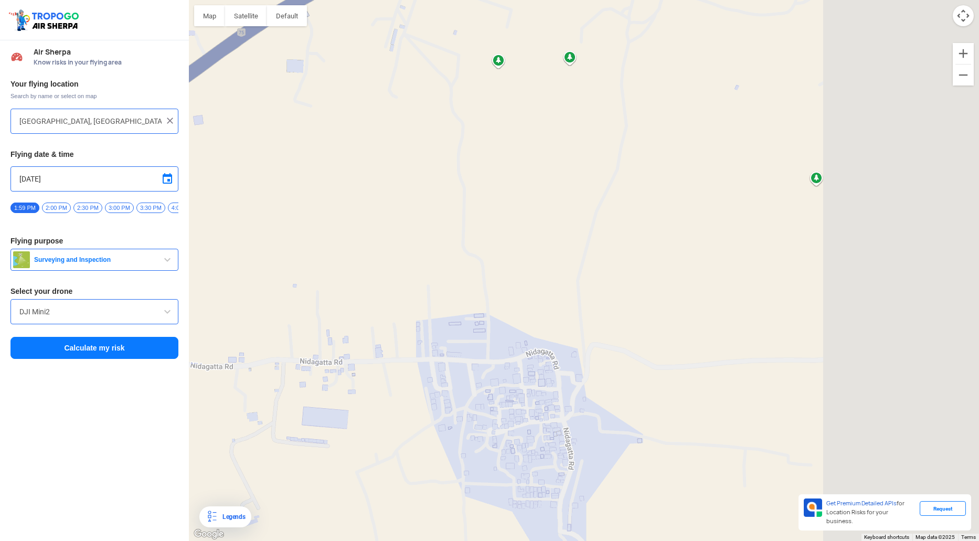
drag, startPoint x: 735, startPoint y: 239, endPoint x: 532, endPoint y: 292, distance: 209.8
click at [532, 292] on div "Venkatapura Katte Viewpoint [GEOGRAPHIC_DATA] Katte Viewpoint HJWQ+[GEOGRAPHIC_…" at bounding box center [584, 270] width 790 height 541
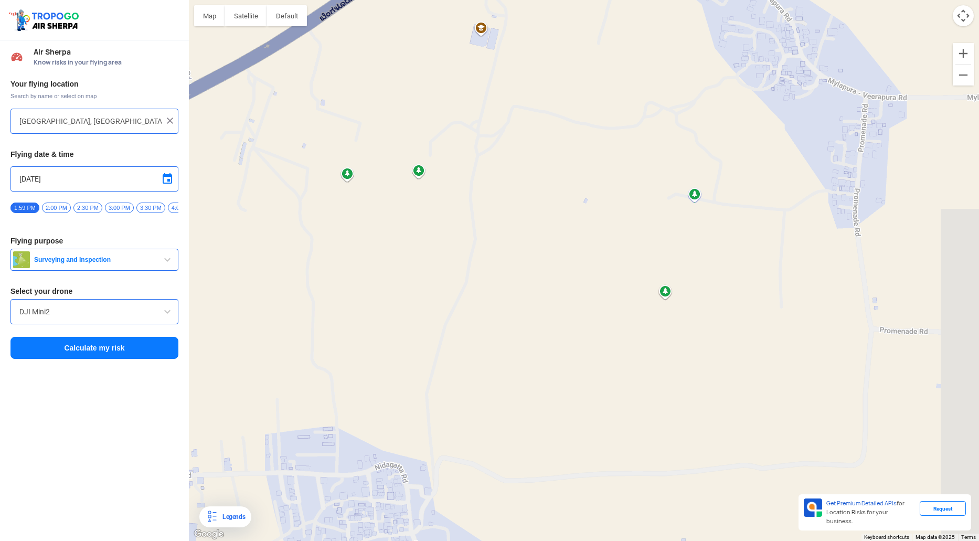
drag, startPoint x: 664, startPoint y: 183, endPoint x: 554, endPoint y: 296, distance: 158.0
click at [554, 296] on div "Venkatapura Katte Viewpoint [GEOGRAPHIC_DATA] Katte Viewpoint HJWQ+[GEOGRAPHIC_…" at bounding box center [584, 270] width 790 height 541
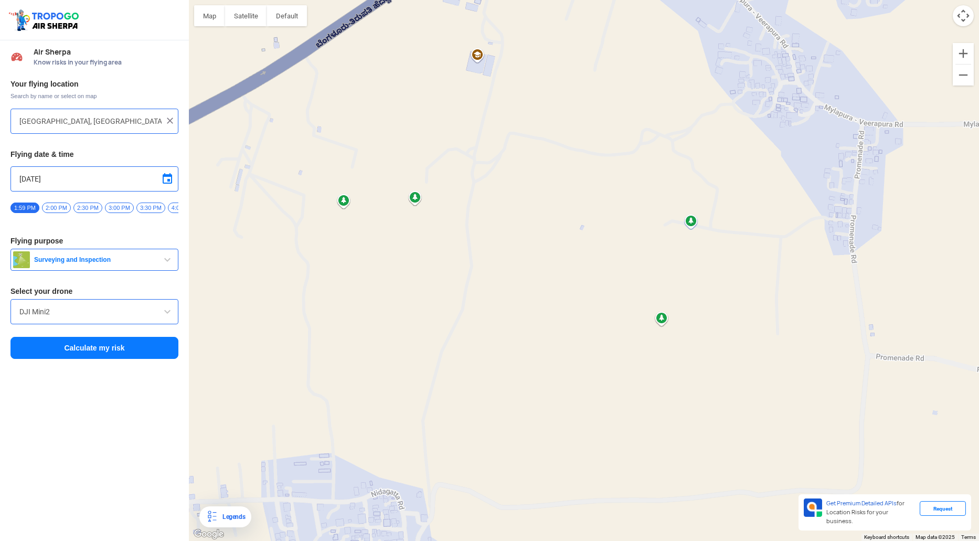
click at [659, 322] on div "Venkatapura Katte Viewpoint [GEOGRAPHIC_DATA] Katte Viewpoint HJWQ+[GEOGRAPHIC_…" at bounding box center [584, 270] width 790 height 541
type input "ನಿಡಘಟ್ಟ ದೊಡ್ಡ ಅಮಾನಿ ಕೆರೆ, [GEOGRAPHIC_DATA], [GEOGRAPHIC_DATA]"
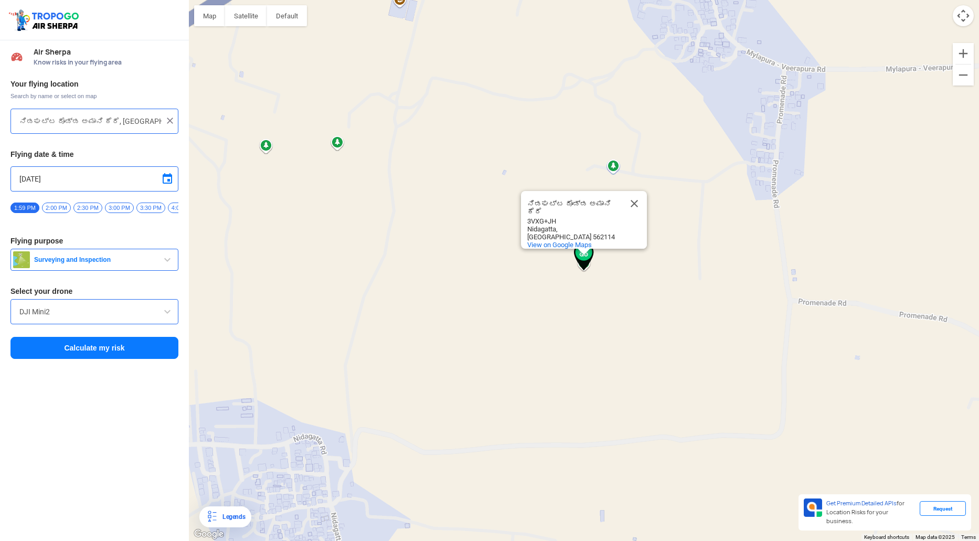
click at [58, 350] on button "Calculate my risk" at bounding box center [94, 348] width 168 height 22
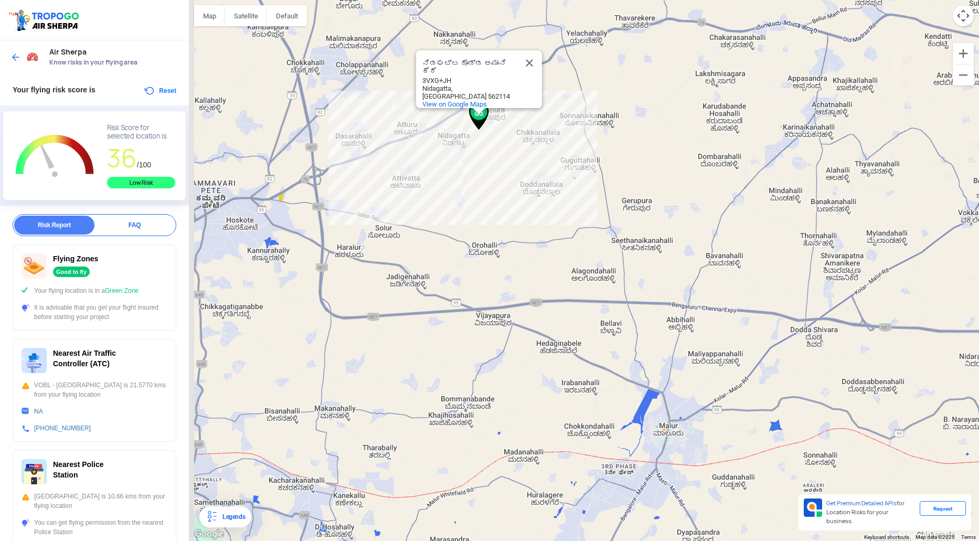
drag, startPoint x: 362, startPoint y: 377, endPoint x: 695, endPoint y: 186, distance: 383.6
click at [695, 186] on div "ನಿಡಘಟ್ಟ ದೊಡ್ಡ ಅಮಾನಿ ಕೆರೆ ನಿಡಘಟ್ಟ ದೊಡ್ಡ ಅಮಾನಿ ಕೆರೆ 3VXG+[PERSON_NAME][GEOGRAPHIC…" at bounding box center [584, 270] width 790 height 541
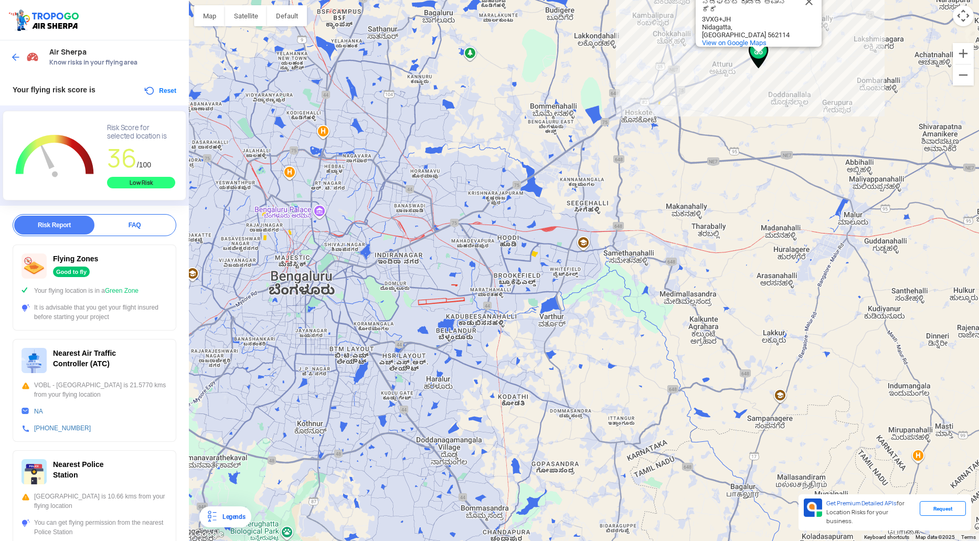
drag, startPoint x: 410, startPoint y: 430, endPoint x: 502, endPoint y: 348, distance: 123.4
click at [502, 348] on div "ನಿಡಘಟ್ಟ ದೊಡ್ಡ ಅಮಾನಿ ಕೆರೆ ನಿಡಘಟ್ಟ ದೊಡ್ಡ ಅಮಾನಿ ಕೆರೆ 3VXG+[PERSON_NAME][GEOGRAPHIC…" at bounding box center [584, 270] width 790 height 541
